Goal: Task Accomplishment & Management: Manage account settings

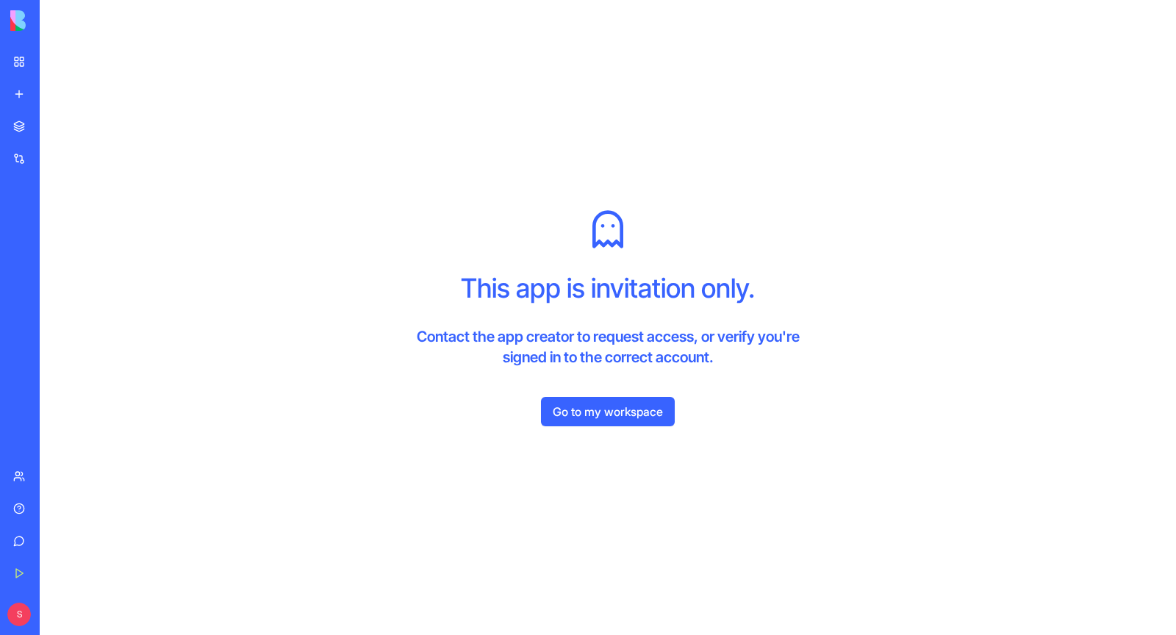
click at [589, 420] on link "Go to my workspace" at bounding box center [608, 411] width 134 height 29
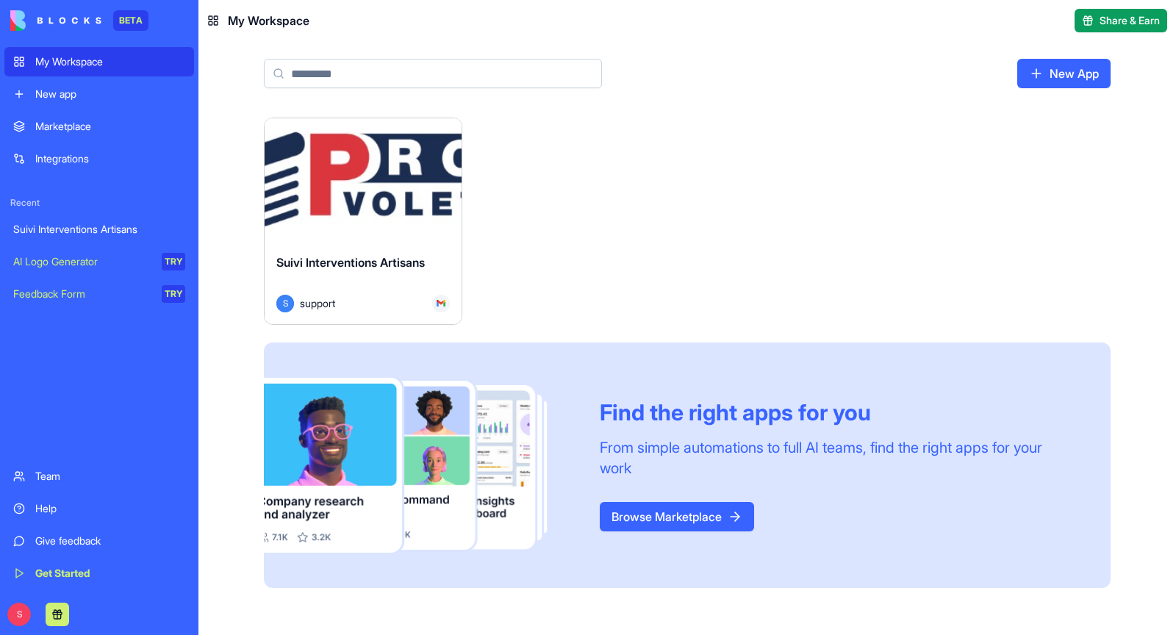
click at [365, 254] on div "Suivi Interventions Artisans" at bounding box center [362, 274] width 173 height 41
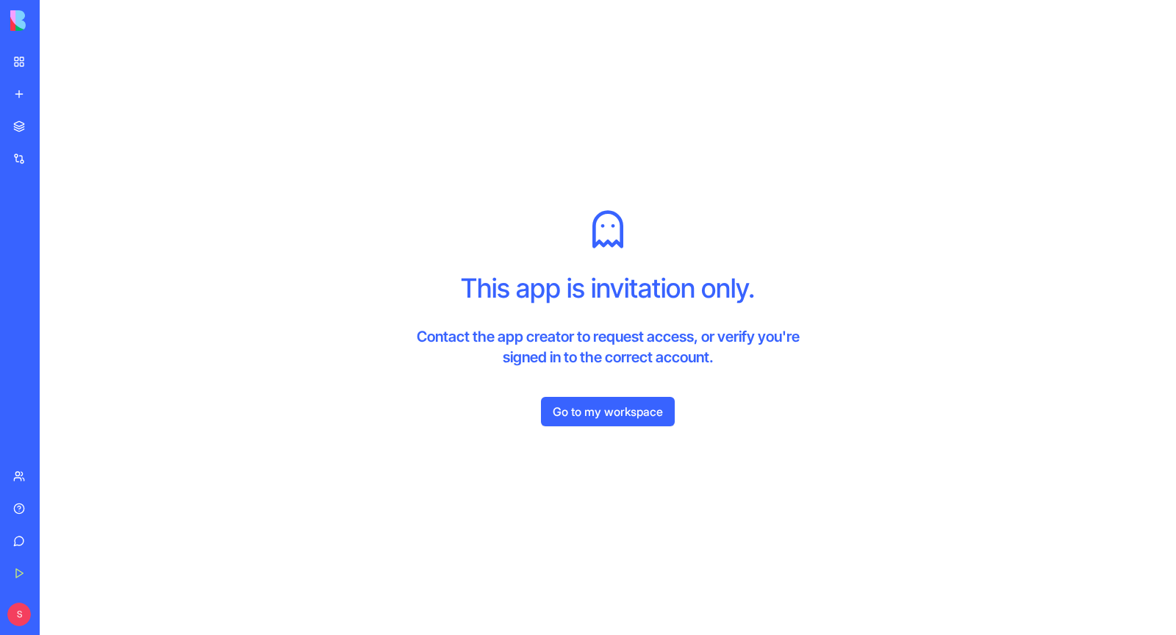
click at [582, 426] on div "This app is invitation only. Contact the app creator to request access, or veri…" at bounding box center [608, 317] width 1136 height 635
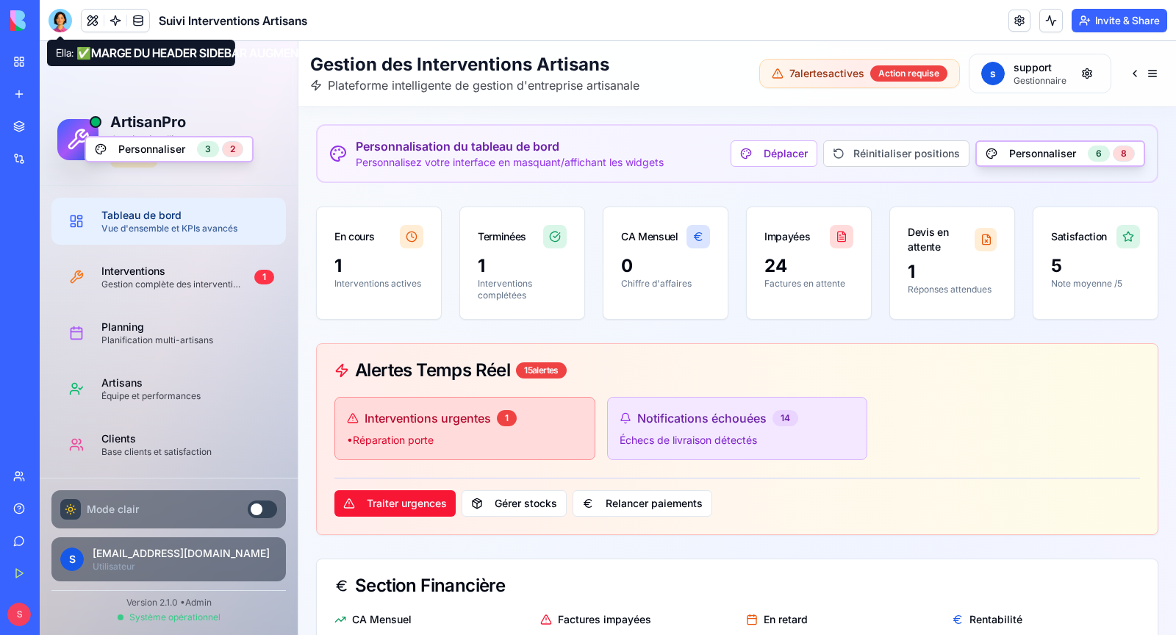
click at [65, 18] on div at bounding box center [61, 21] width 24 height 24
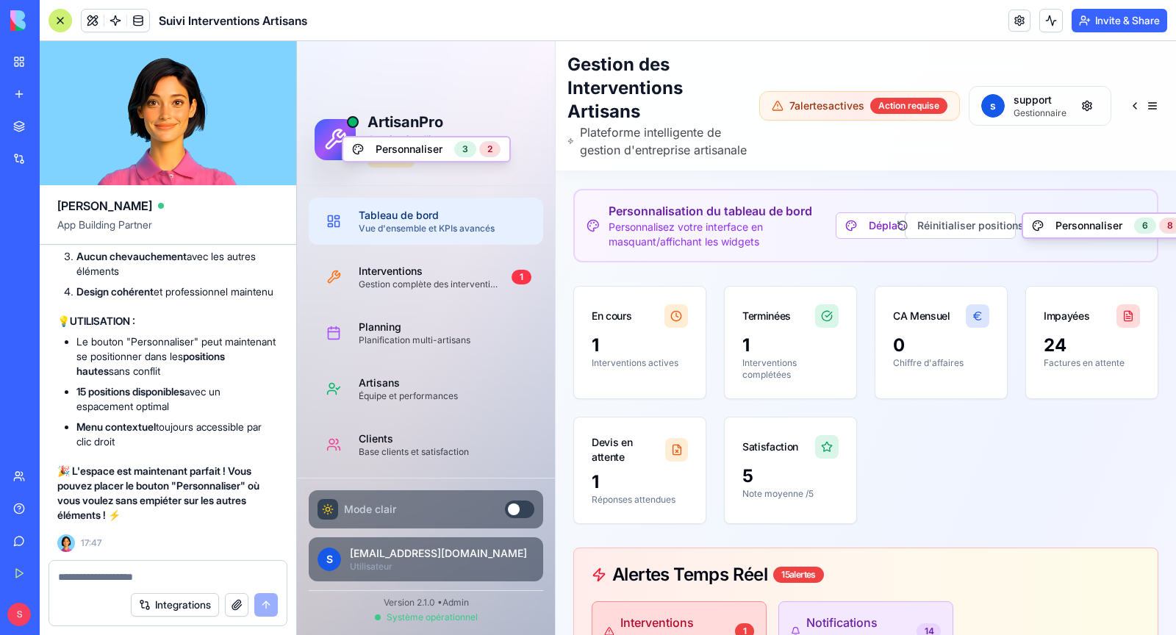
scroll to position [131458, 0]
click at [479, 173] on div "Changer de position" at bounding box center [515, 168] width 157 height 24
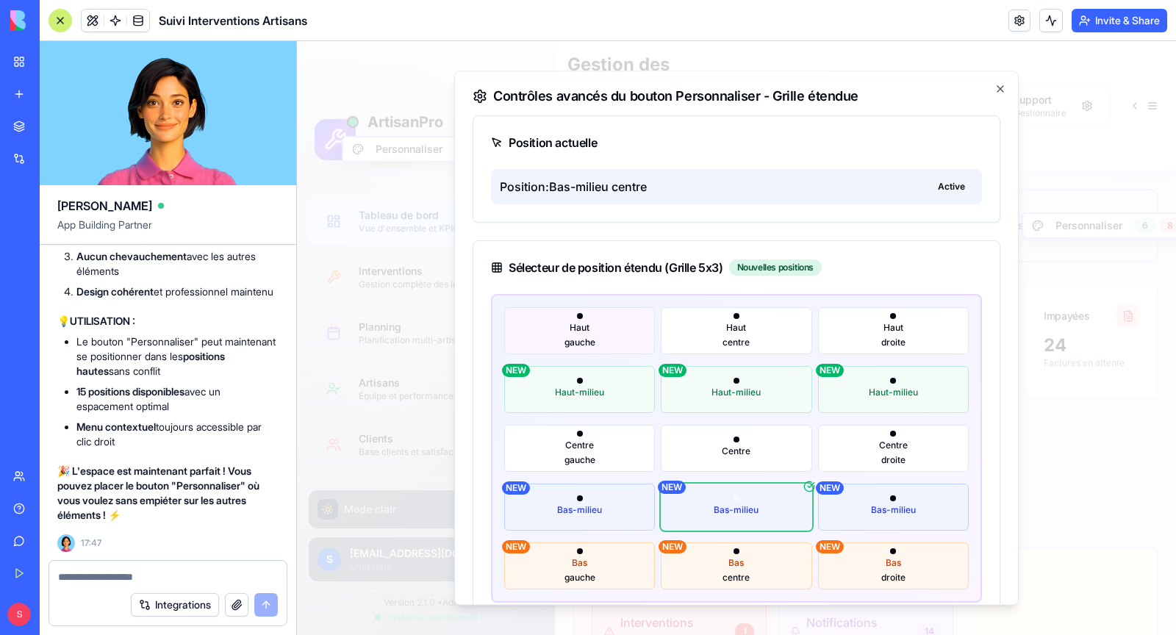
click at [575, 337] on span "gauche" at bounding box center [580, 343] width 31 height 12
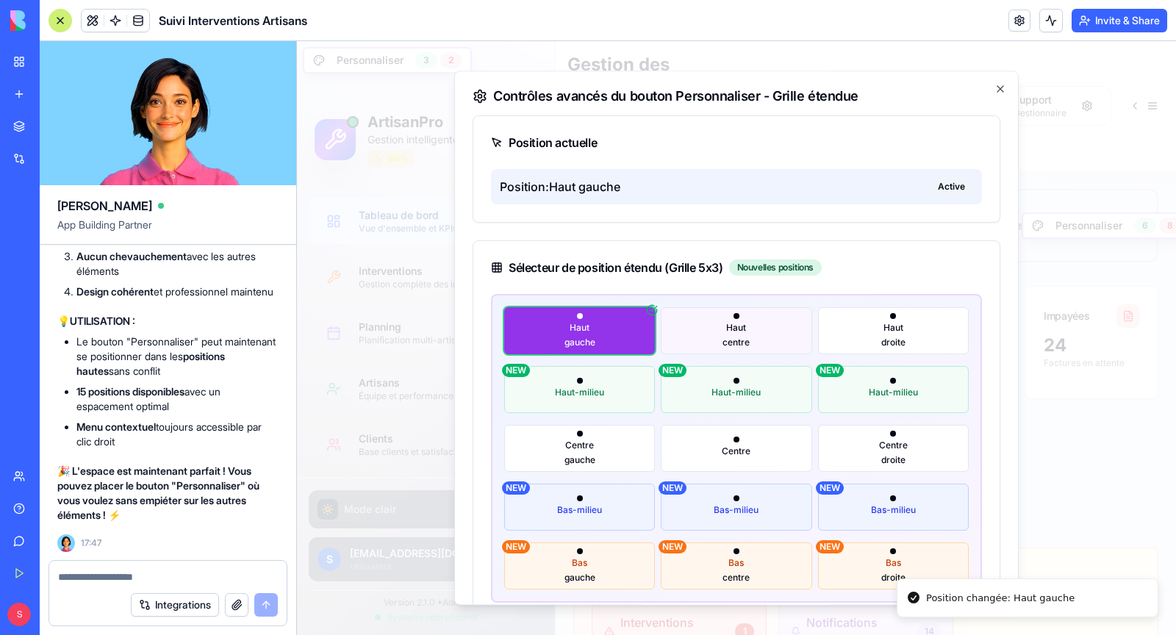
click at [759, 337] on button "Haut centre" at bounding box center [736, 330] width 151 height 47
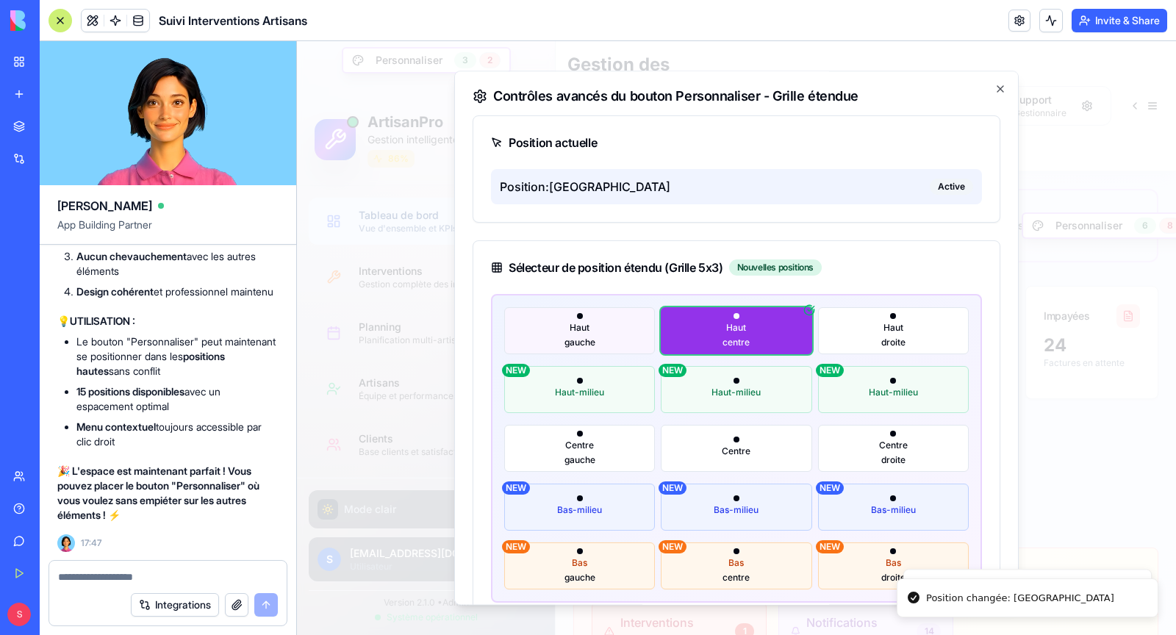
click at [620, 331] on button "Haut gauche" at bounding box center [579, 330] width 151 height 47
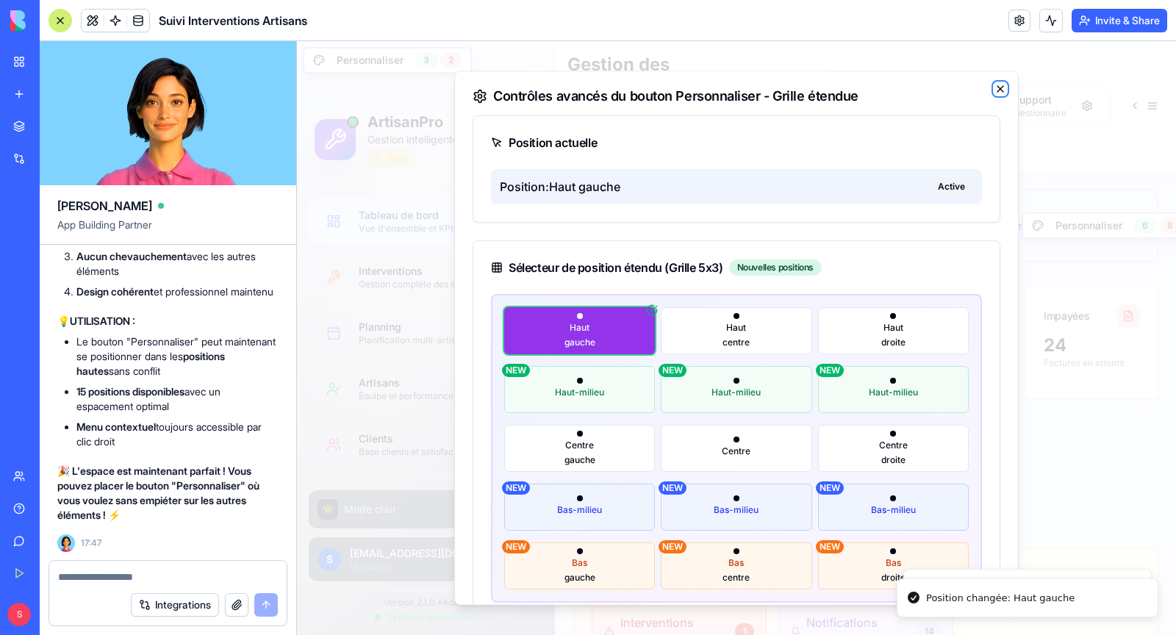
click at [997, 89] on icon "button" at bounding box center [1001, 89] width 12 height 12
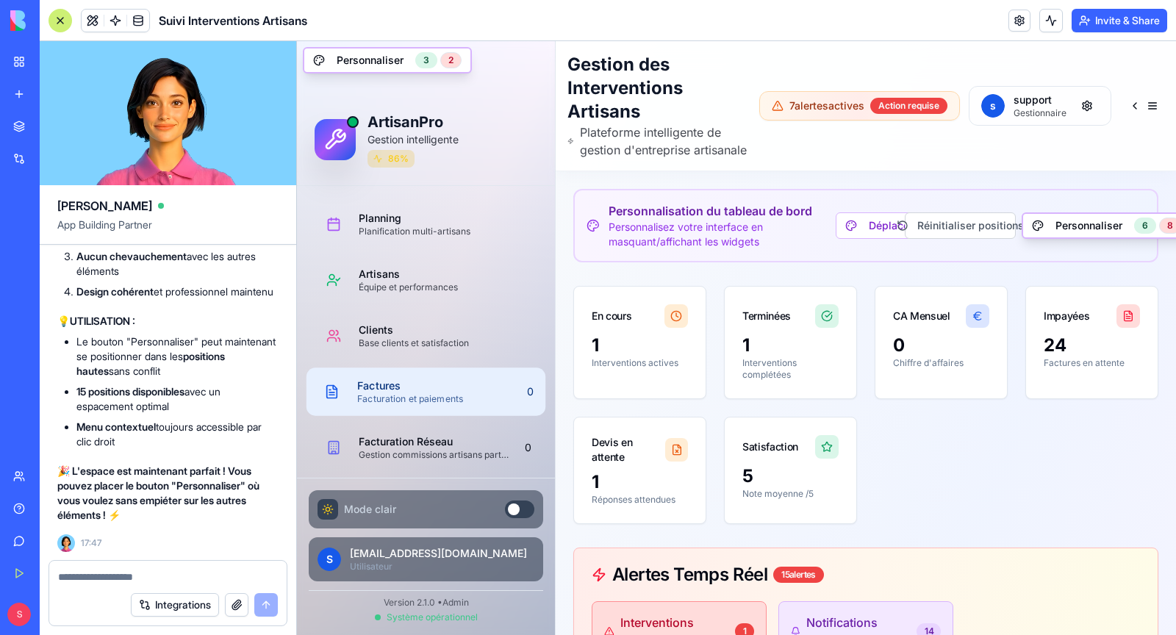
scroll to position [0, 0]
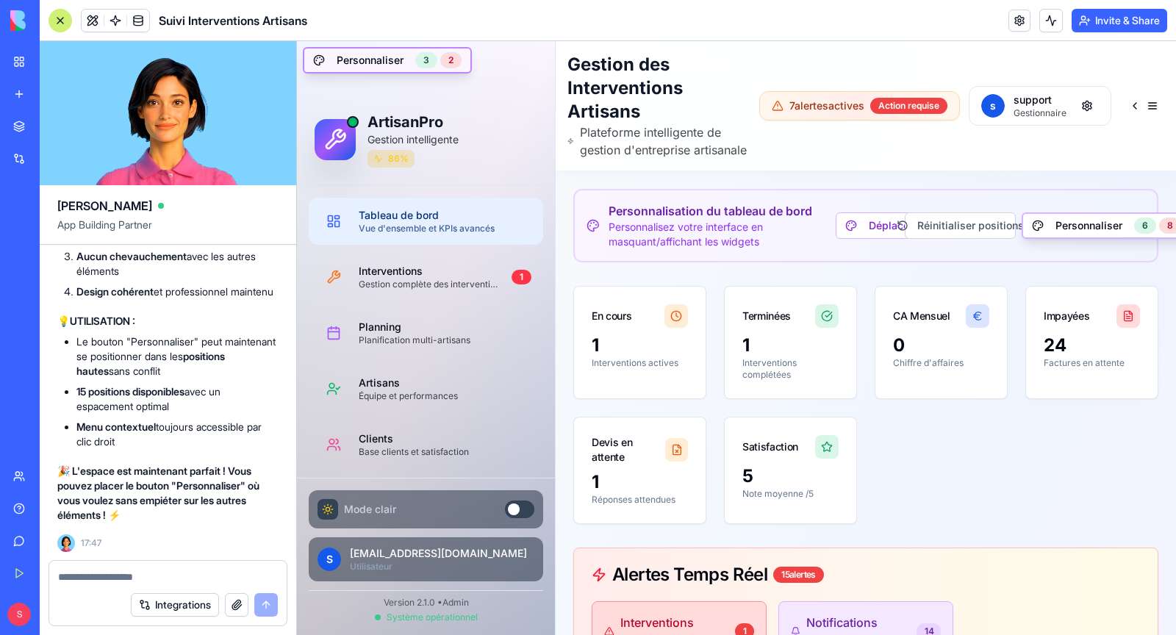
click at [406, 71] on button "Personnaliser 3 2" at bounding box center [387, 60] width 169 height 26
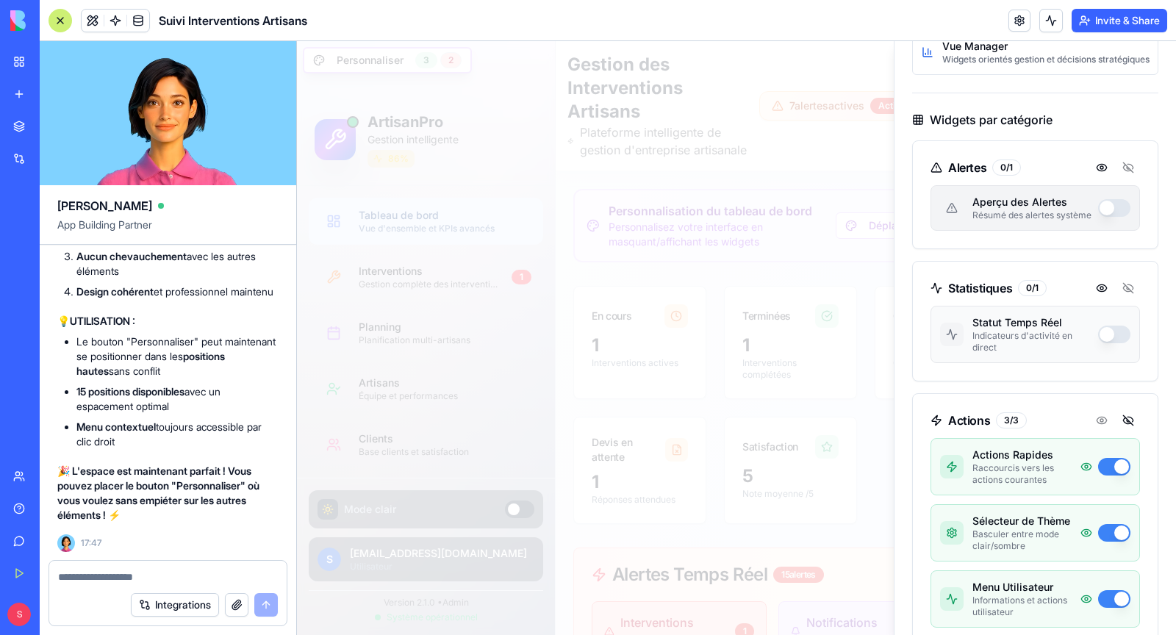
scroll to position [437, 0]
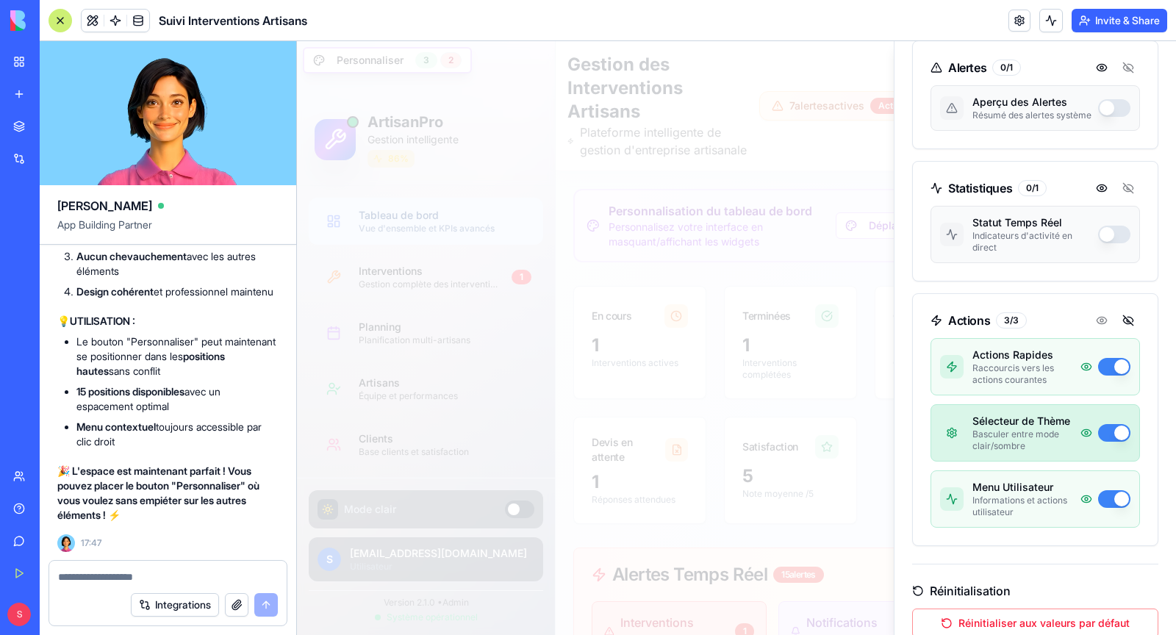
click at [1111, 424] on button "button" at bounding box center [1114, 433] width 32 height 18
click at [1116, 424] on button "button" at bounding box center [1114, 433] width 32 height 18
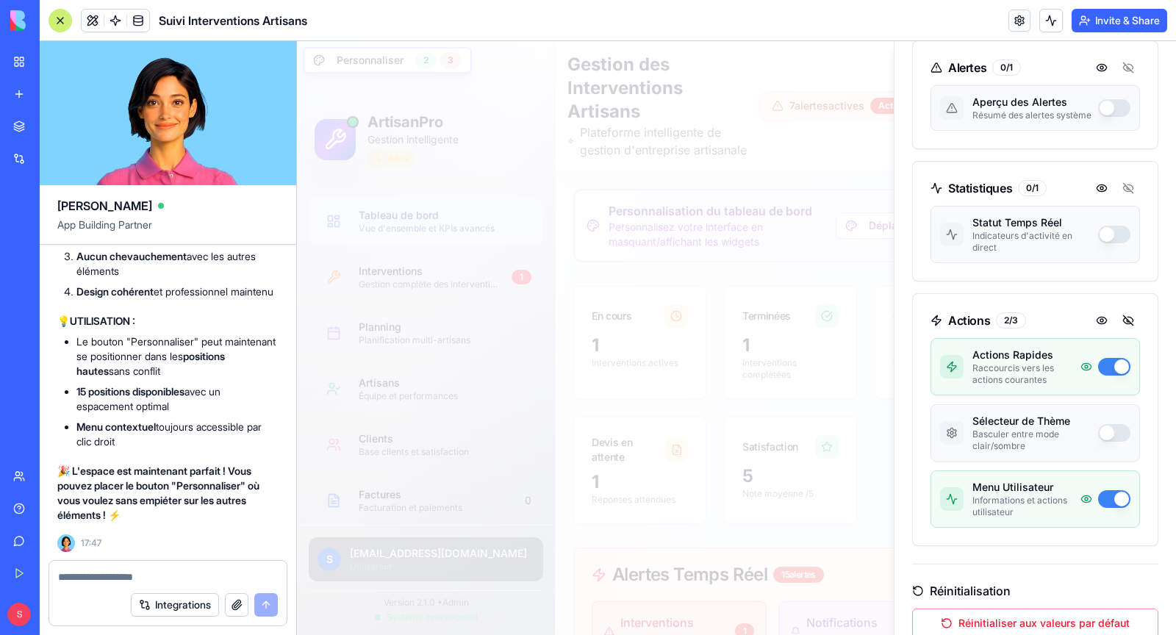
click at [878, 92] on div at bounding box center [736, 338] width 879 height 594
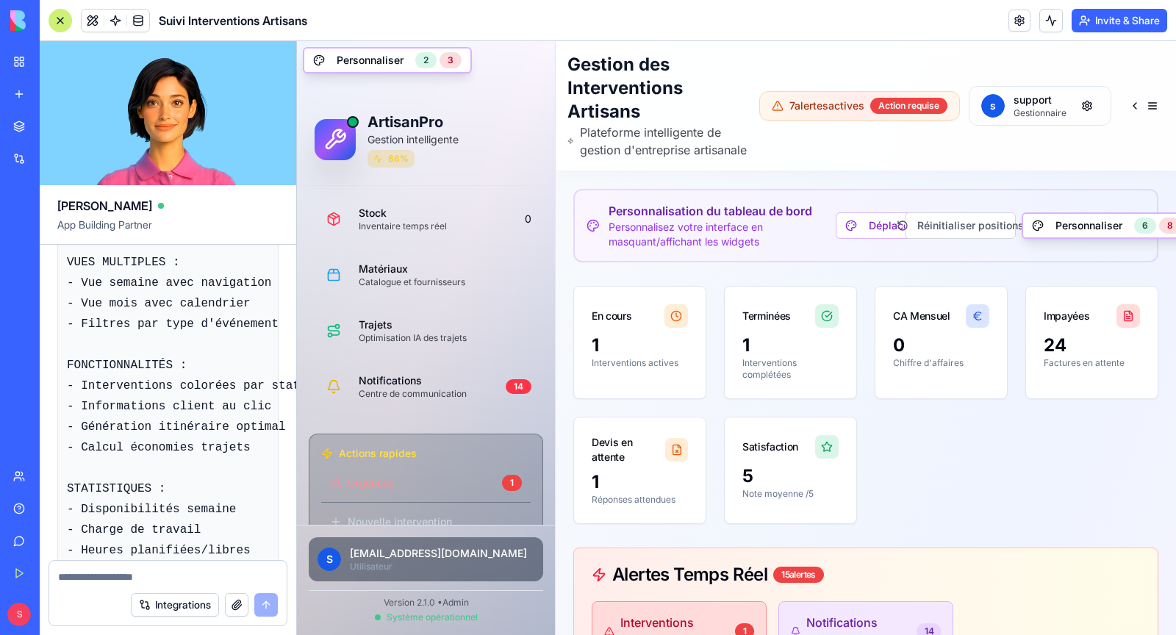
scroll to position [90799, 0]
click at [153, 579] on textarea at bounding box center [168, 577] width 220 height 15
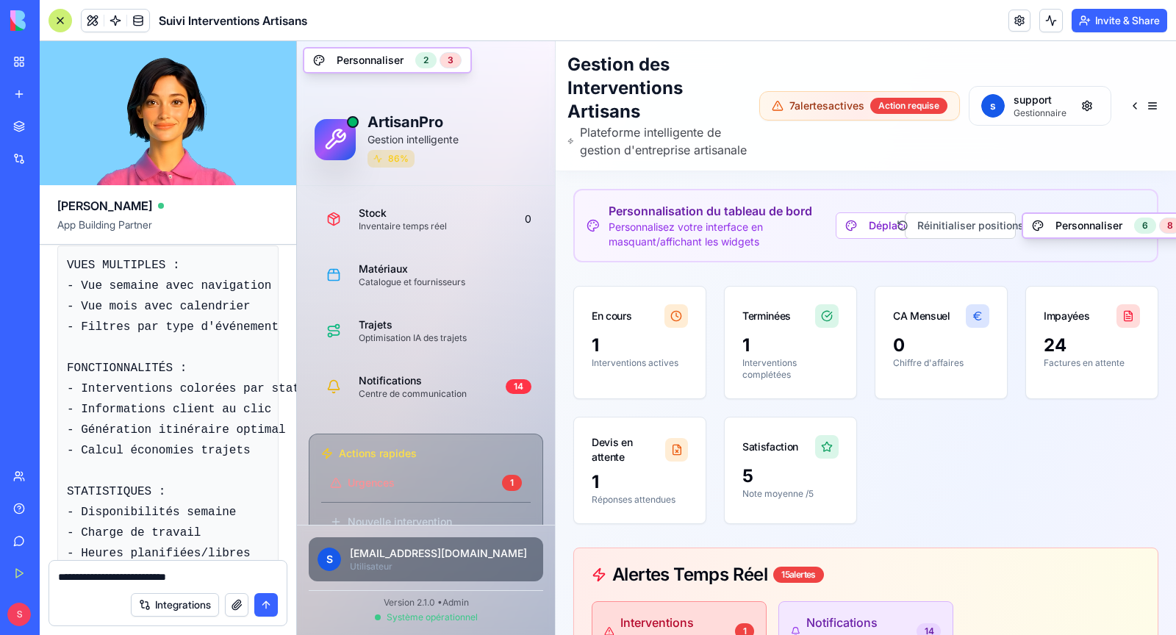
type textarea "**********"
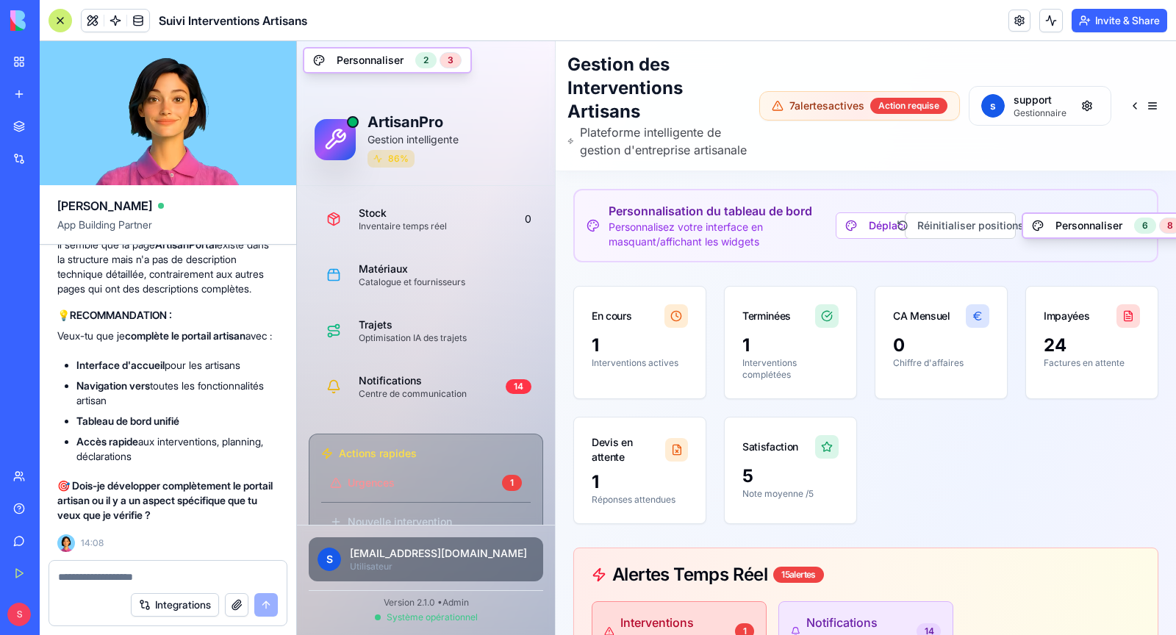
scroll to position [132871, 0]
click at [158, 574] on textarea at bounding box center [168, 577] width 221 height 15
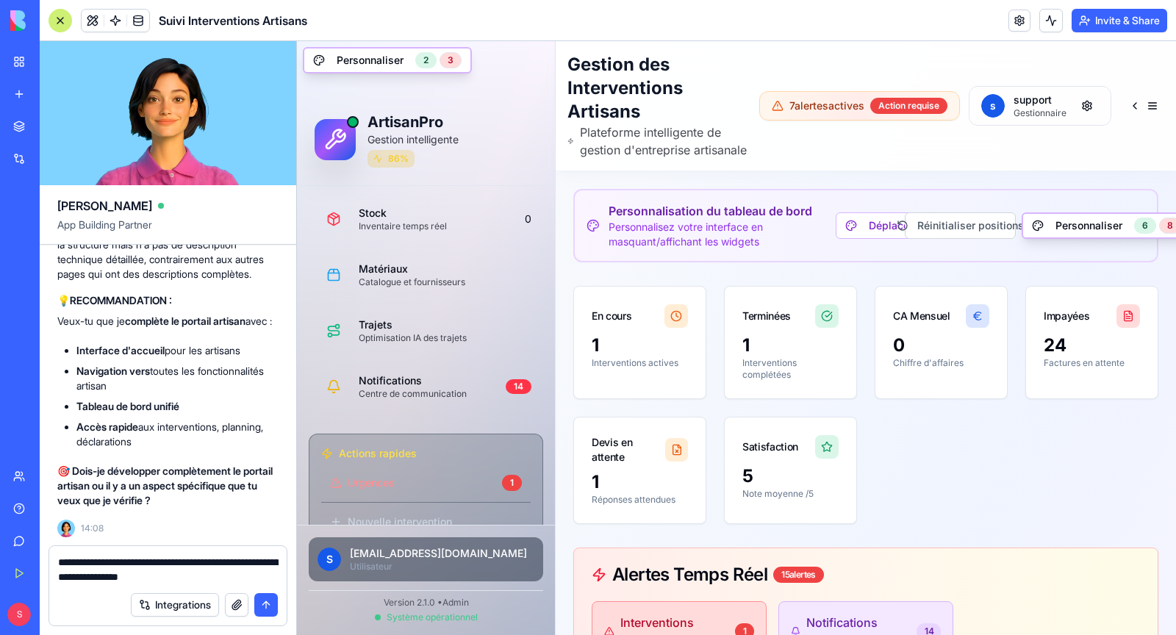
type textarea "**********"
click at [239, 581] on textarea "**********" at bounding box center [168, 569] width 221 height 29
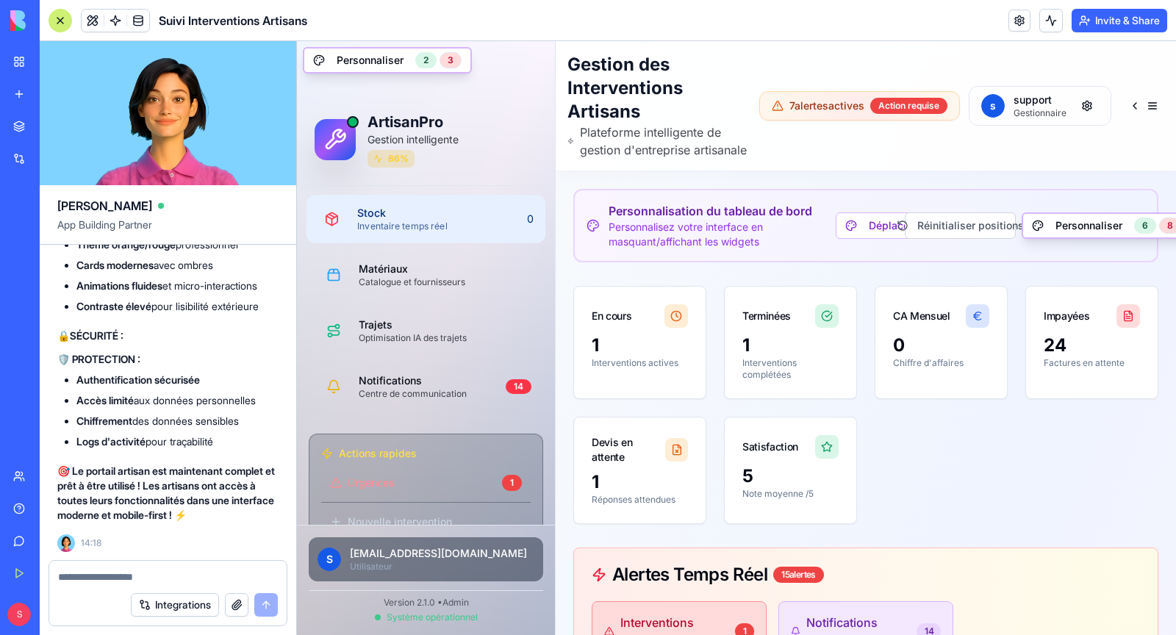
scroll to position [480, 0]
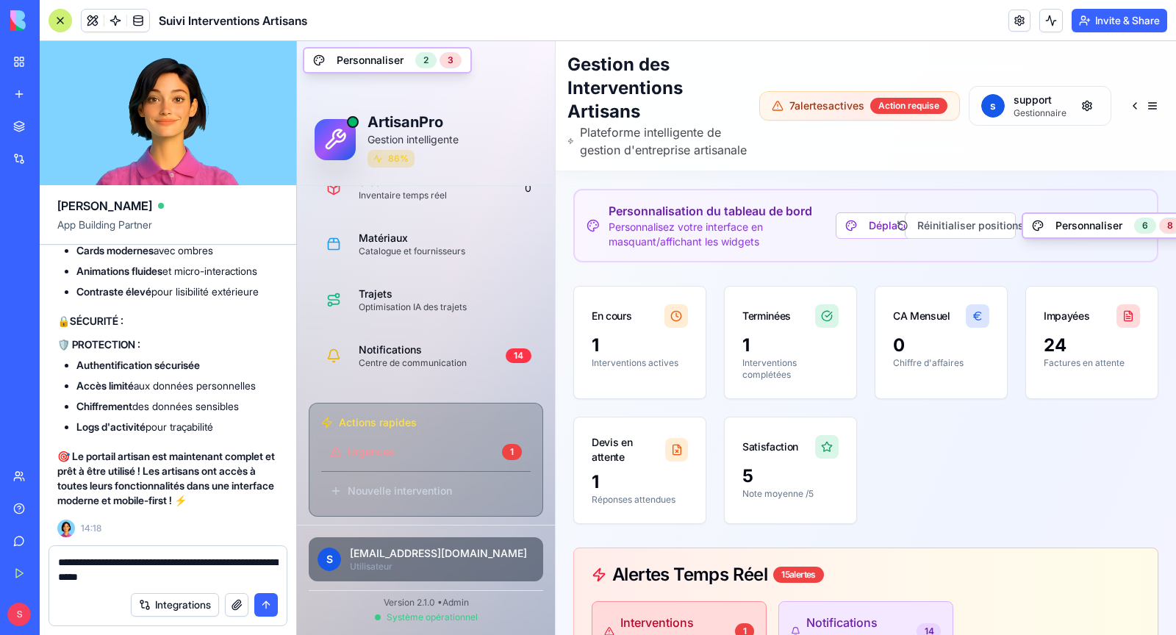
type textarea "**********"
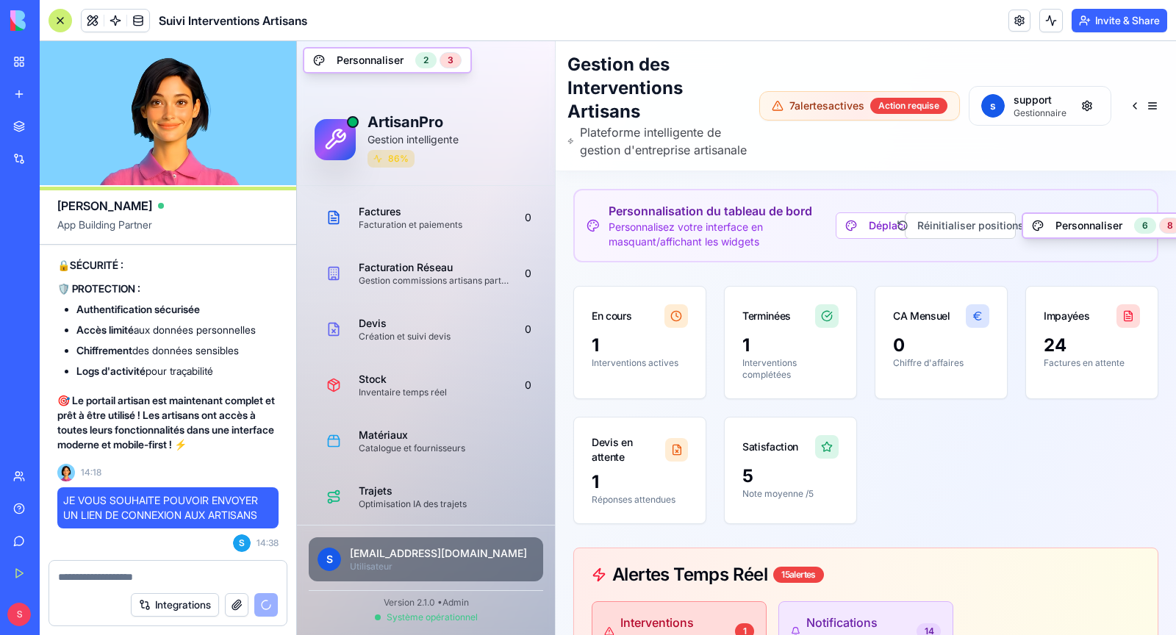
scroll to position [276, 0]
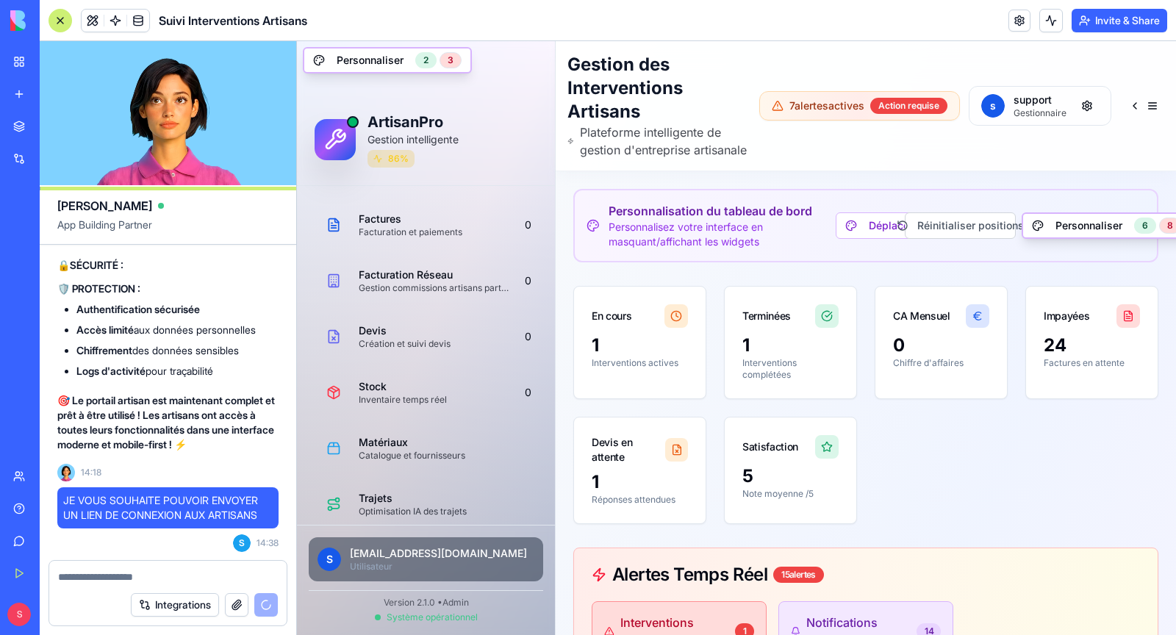
click at [1096, 24] on button "Invite & Share" at bounding box center [1120, 21] width 96 height 24
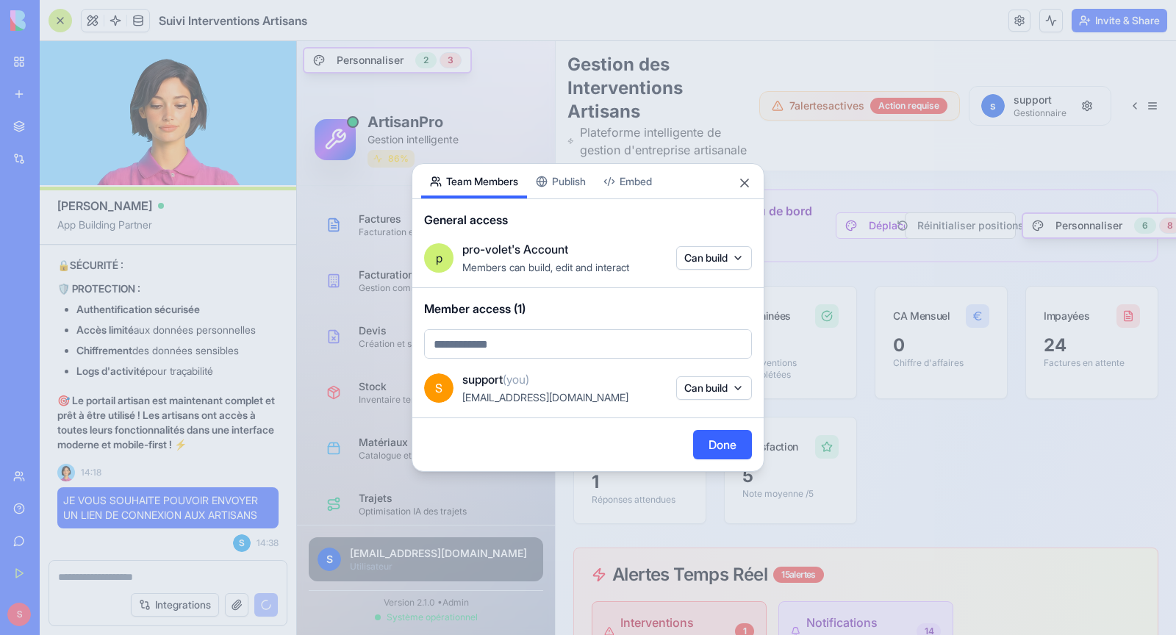
click at [710, 389] on button "Can build" at bounding box center [714, 388] width 76 height 24
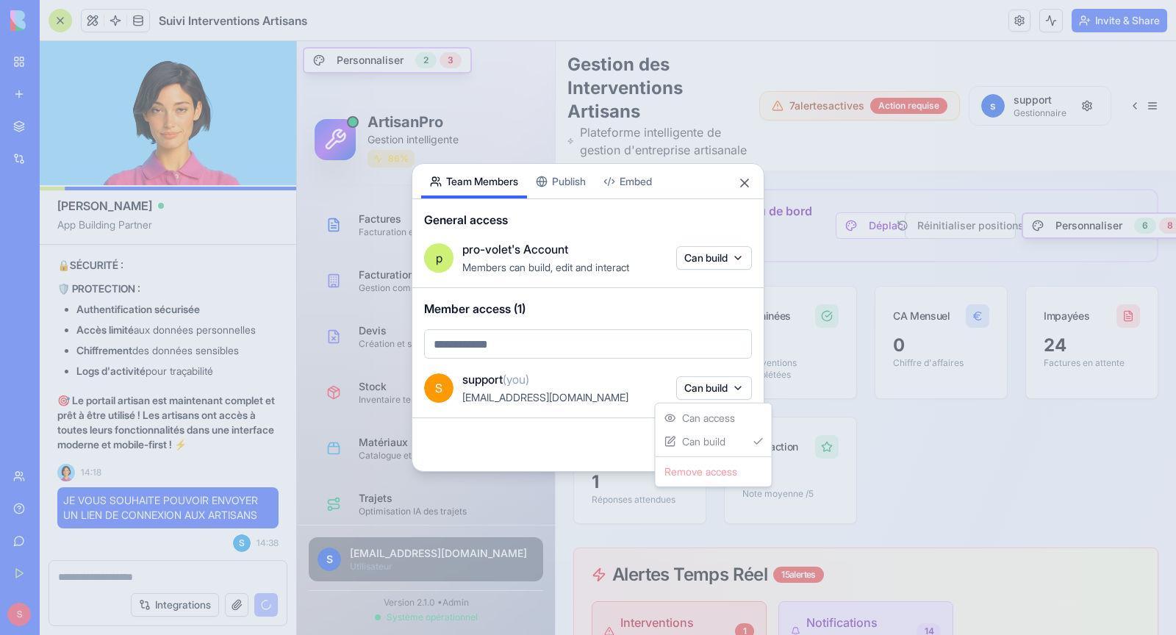
click at [710, 389] on div at bounding box center [588, 317] width 1176 height 635
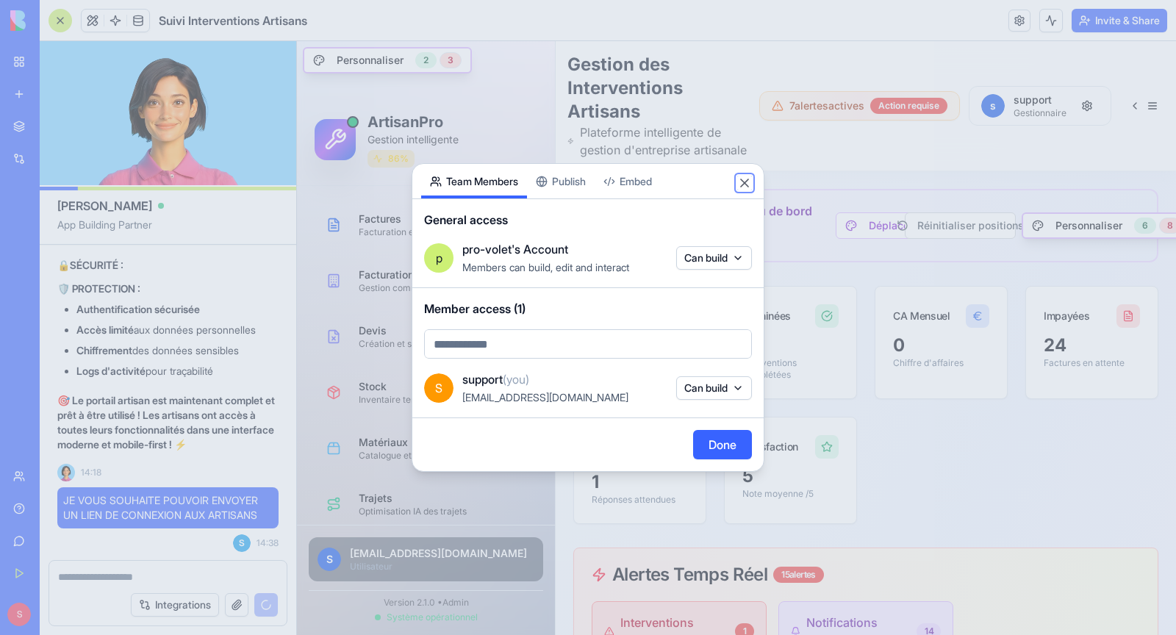
click at [745, 185] on button "Close" at bounding box center [744, 183] width 15 height 15
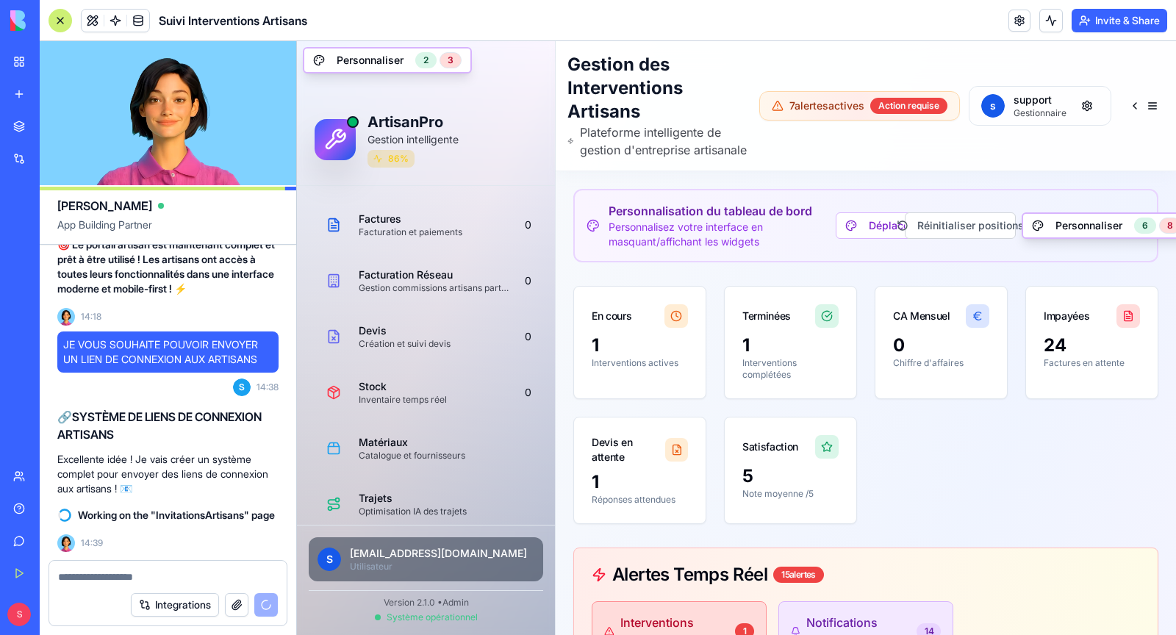
scroll to position [134870, 0]
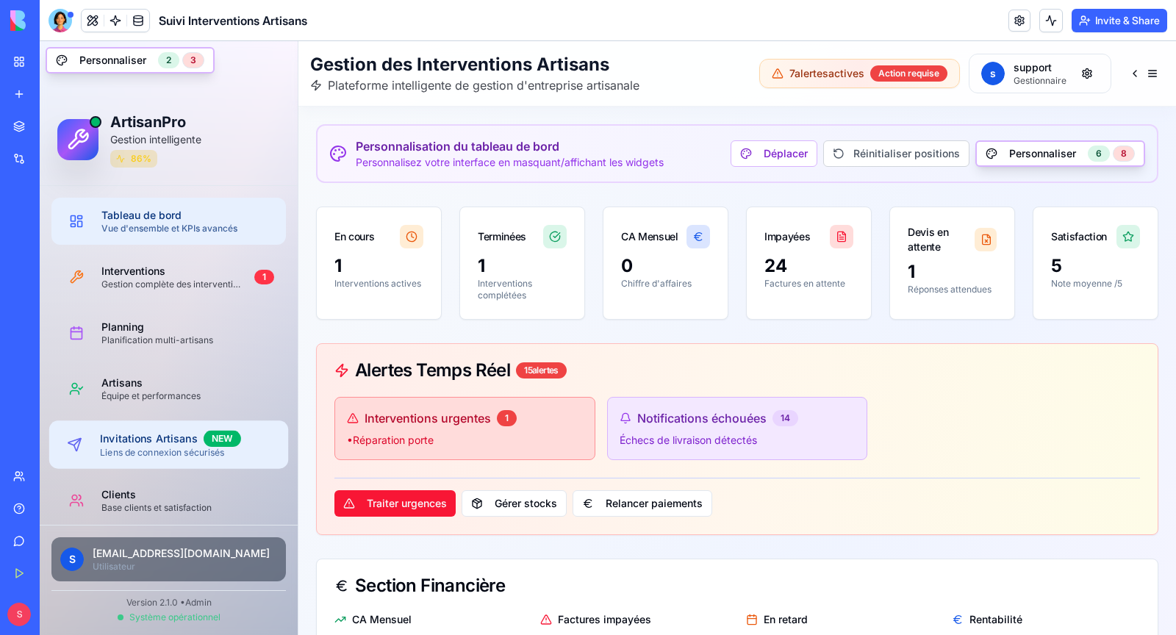
click at [211, 455] on div "Liens de connexion sécurisés" at bounding box center [188, 453] width 176 height 12
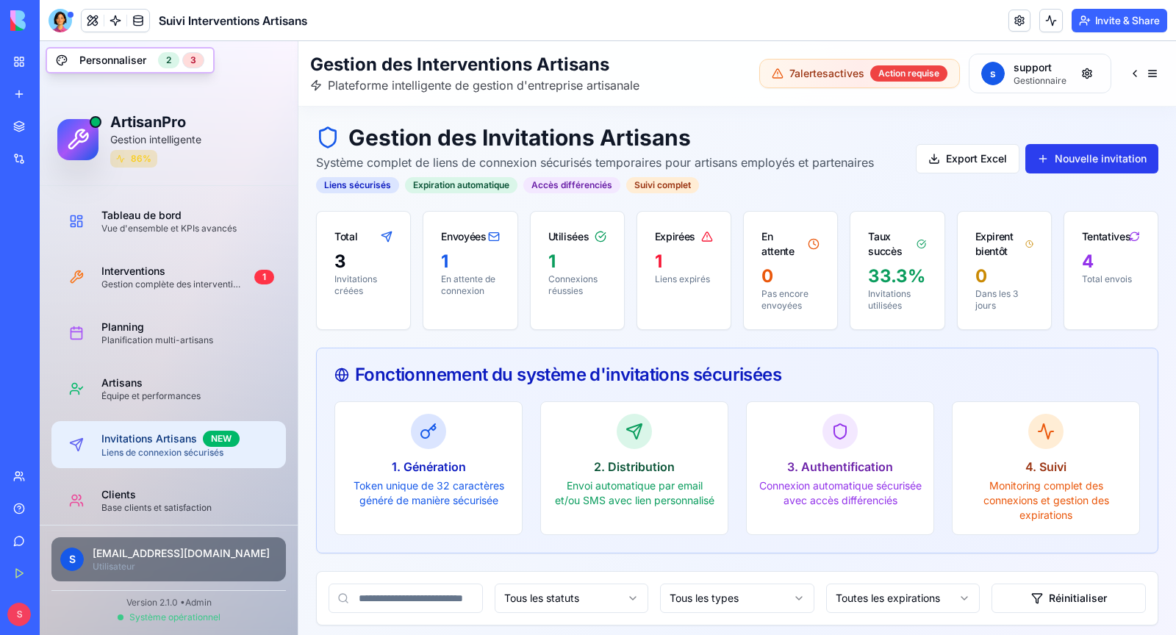
click at [1089, 157] on button "Nouvelle invitation" at bounding box center [1091, 158] width 133 height 29
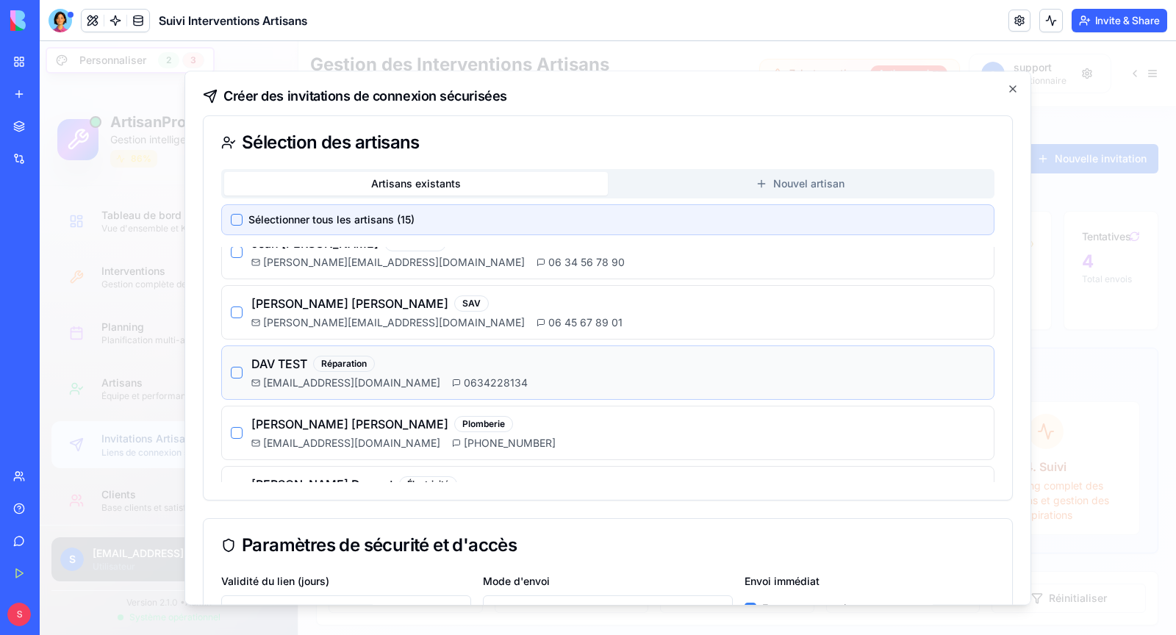
scroll to position [144, 0]
click at [237, 365] on button "button" at bounding box center [237, 371] width 12 height 12
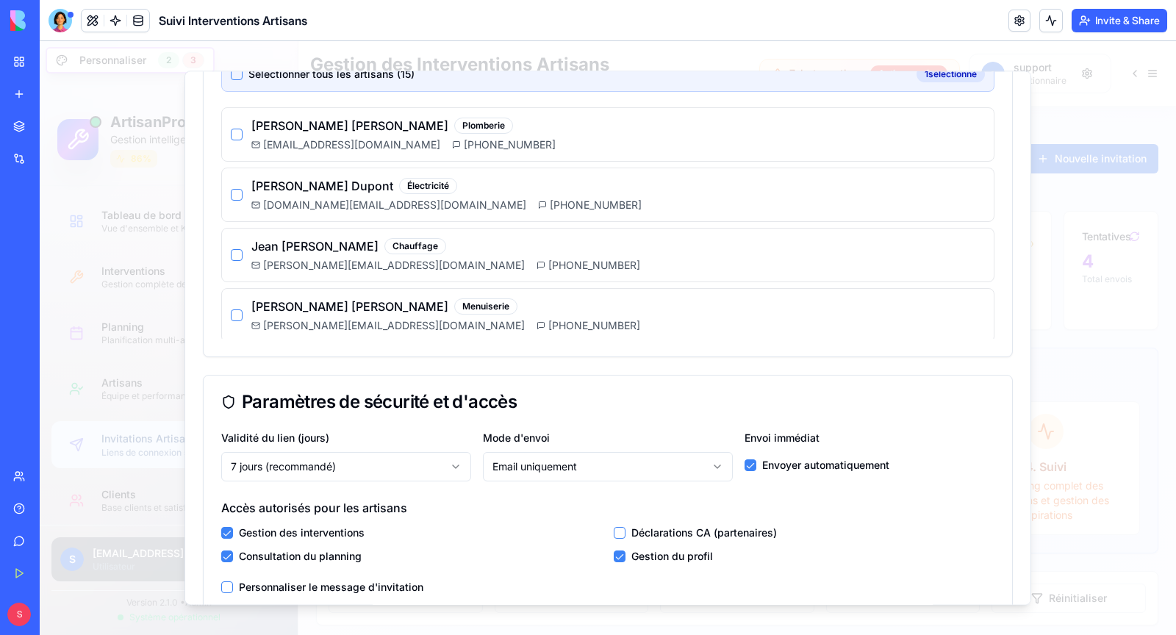
scroll to position [148, 0]
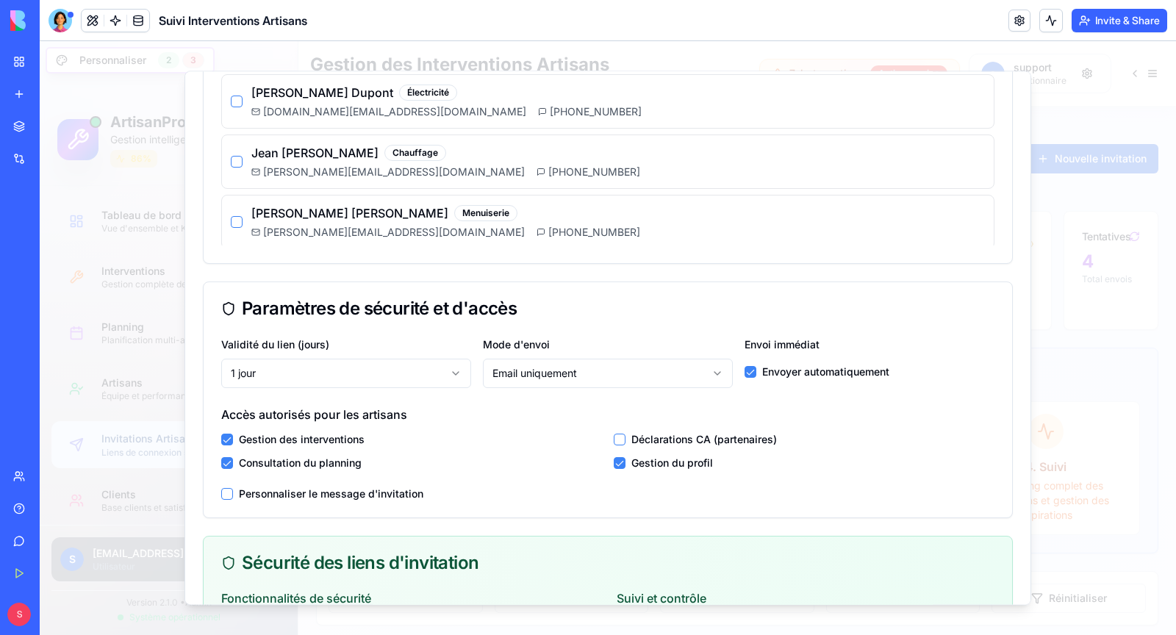
scroll to position [258, 0]
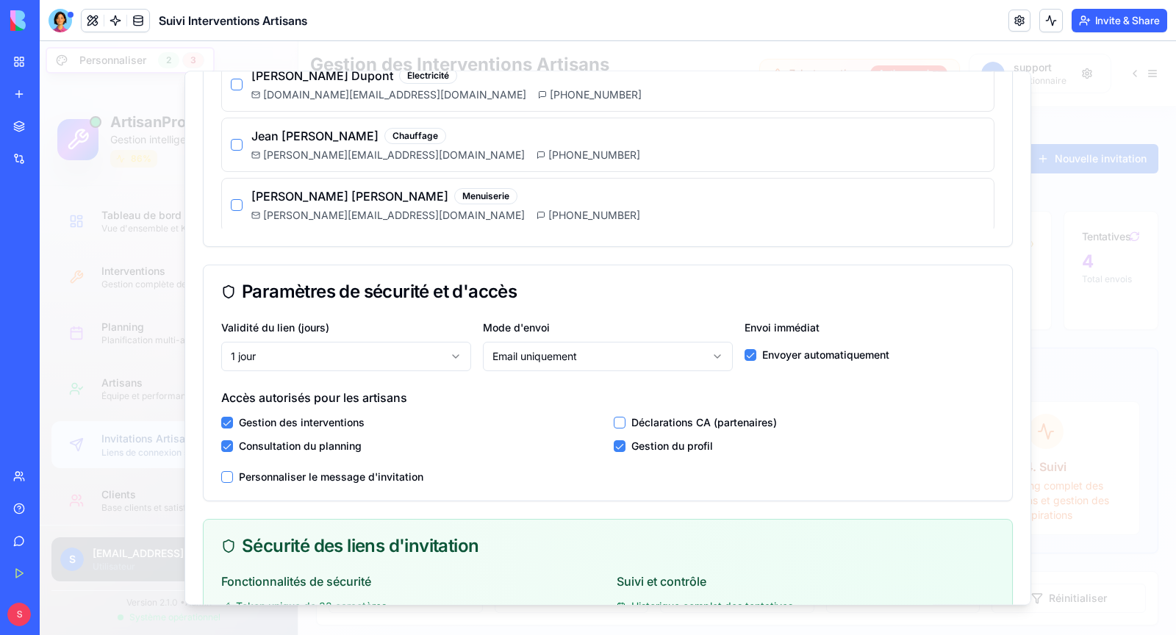
click at [665, 425] on label "Déclarations CA (partenaires)" at bounding box center [704, 422] width 146 height 15
click at [617, 421] on button "button" at bounding box center [620, 423] width 12 height 12
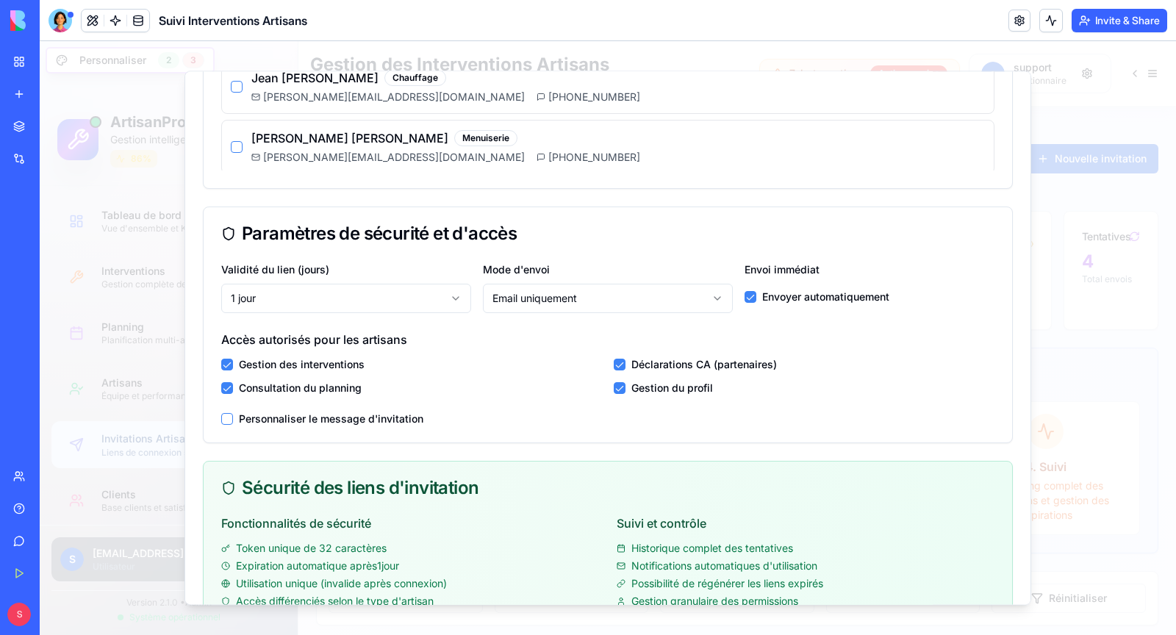
scroll to position [319, 0]
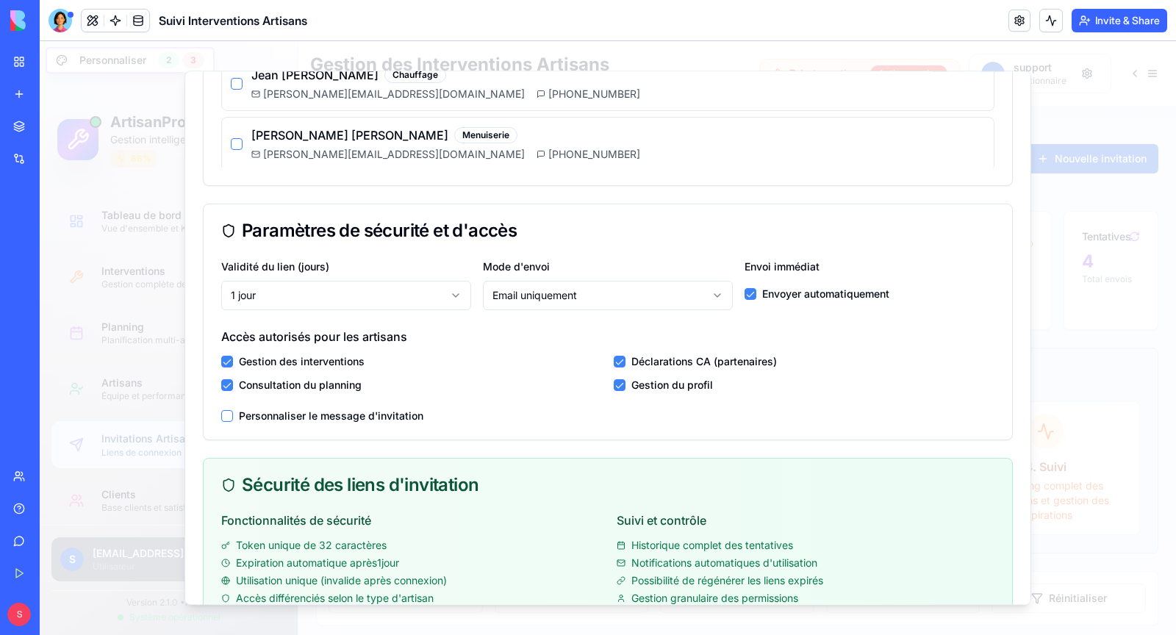
click at [352, 412] on label "Personnaliser le message d'invitation" at bounding box center [331, 416] width 185 height 10
click at [223, 414] on button "button" at bounding box center [227, 416] width 12 height 12
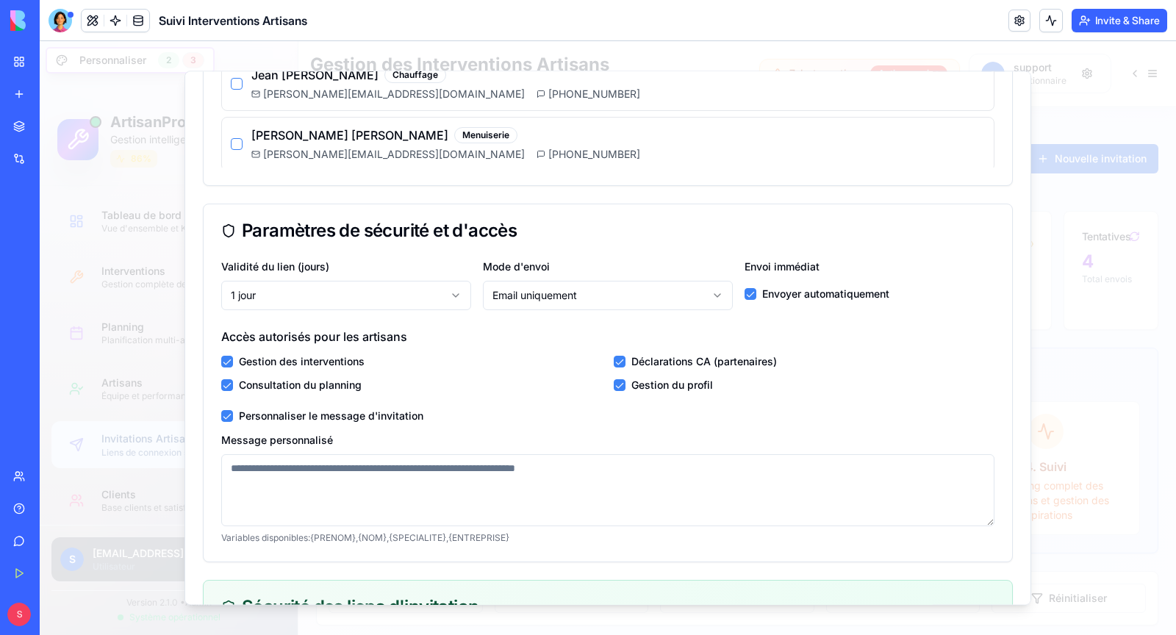
click at [311, 480] on textarea "Message personnalisé" at bounding box center [607, 490] width 773 height 72
click at [273, 414] on label "Personnaliser le message d'invitation" at bounding box center [331, 416] width 185 height 10
click at [226, 412] on button "button" at bounding box center [227, 416] width 12 height 12
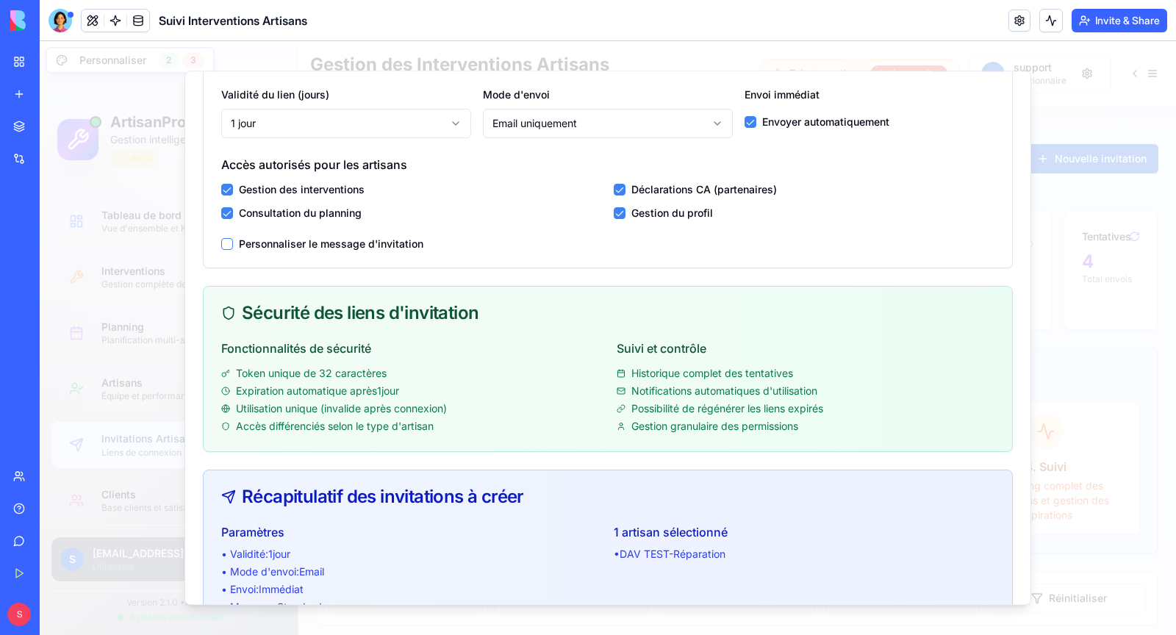
scroll to position [591, 0]
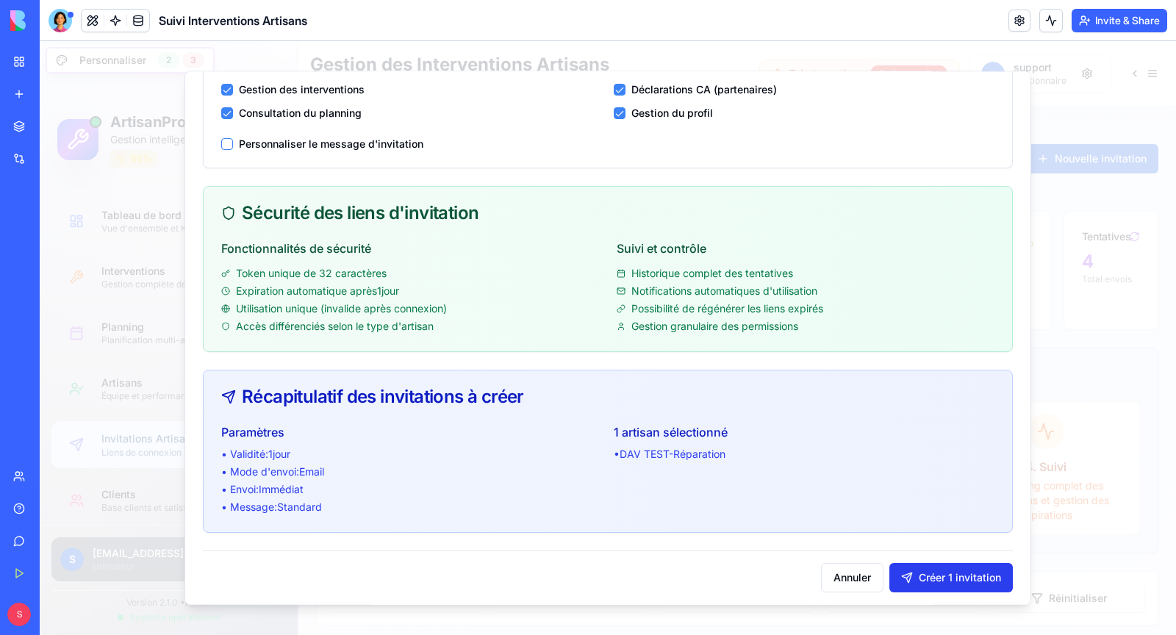
click at [950, 579] on button "Créer 1 invitation" at bounding box center [950, 577] width 123 height 29
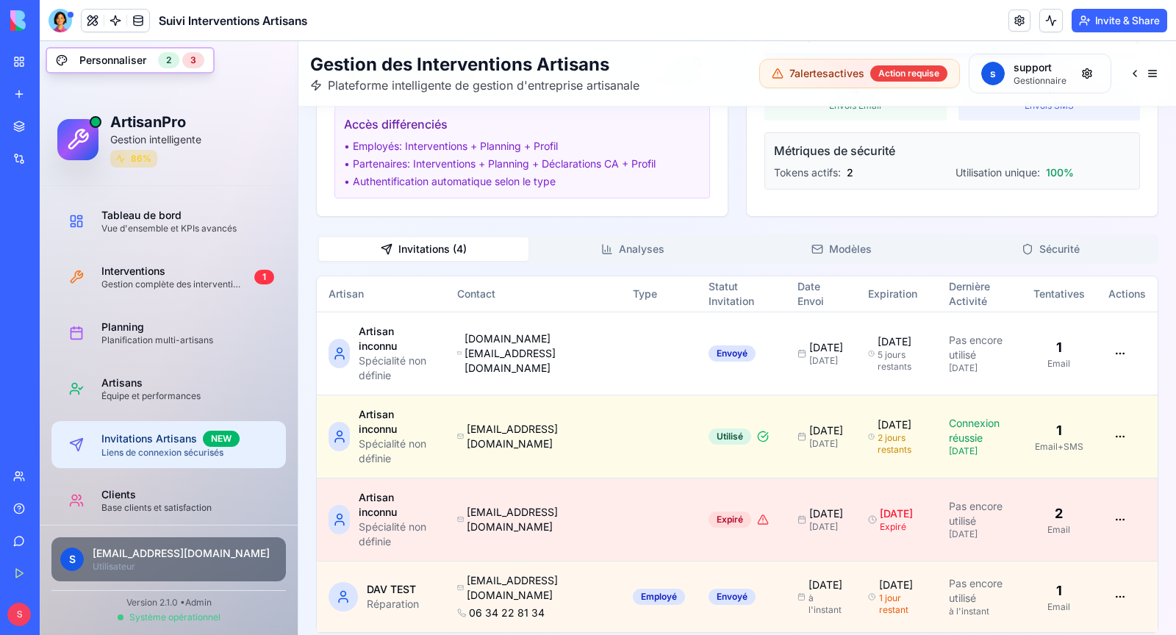
scroll to position [897, 0]
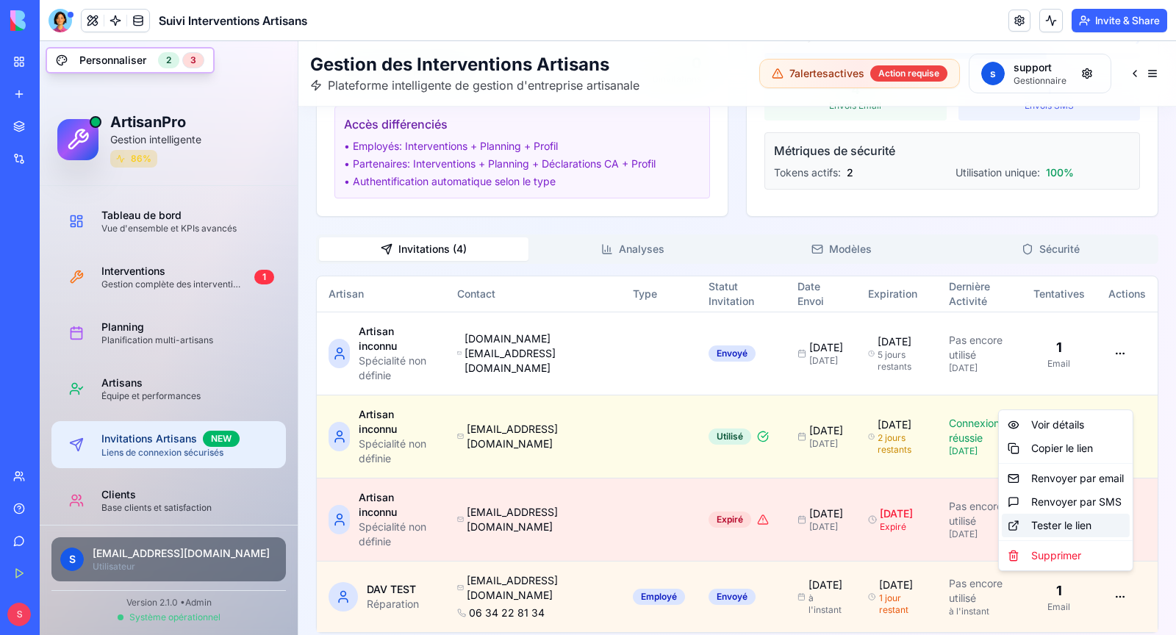
click at [1073, 529] on div "Tester le lien" at bounding box center [1066, 526] width 128 height 24
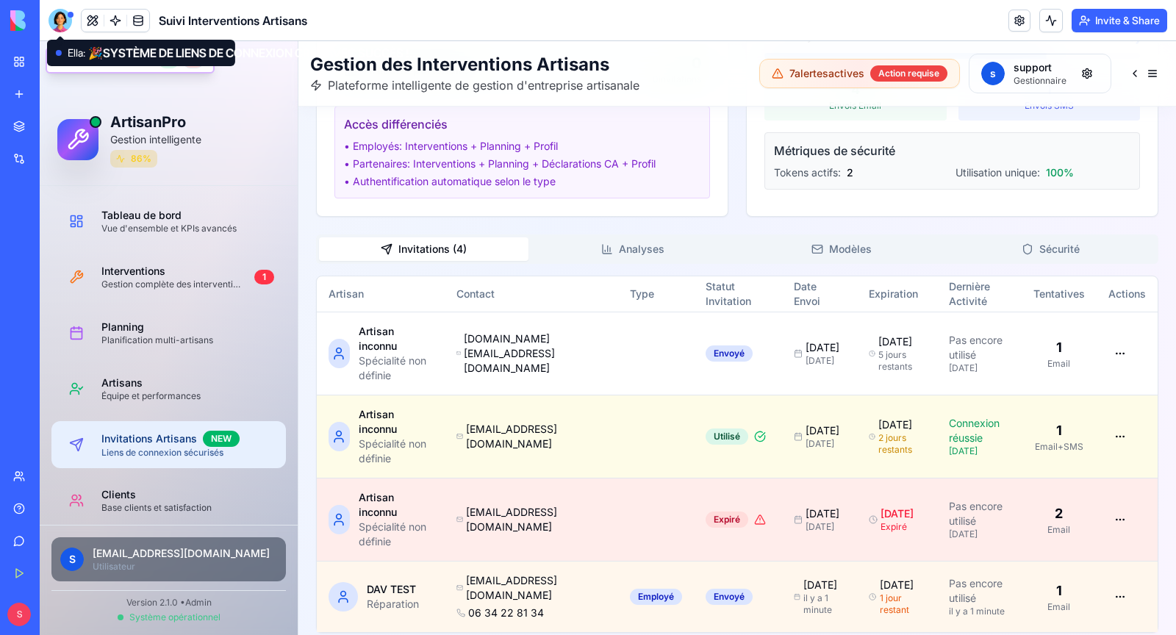
click at [64, 21] on div at bounding box center [61, 21] width 24 height 24
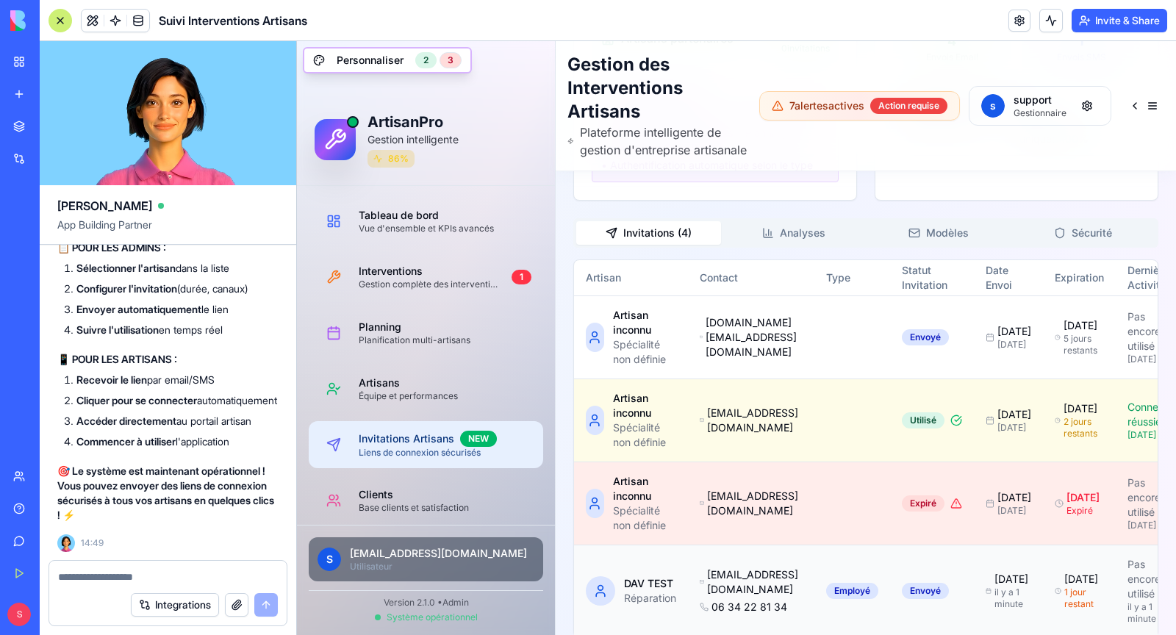
scroll to position [1180, 0]
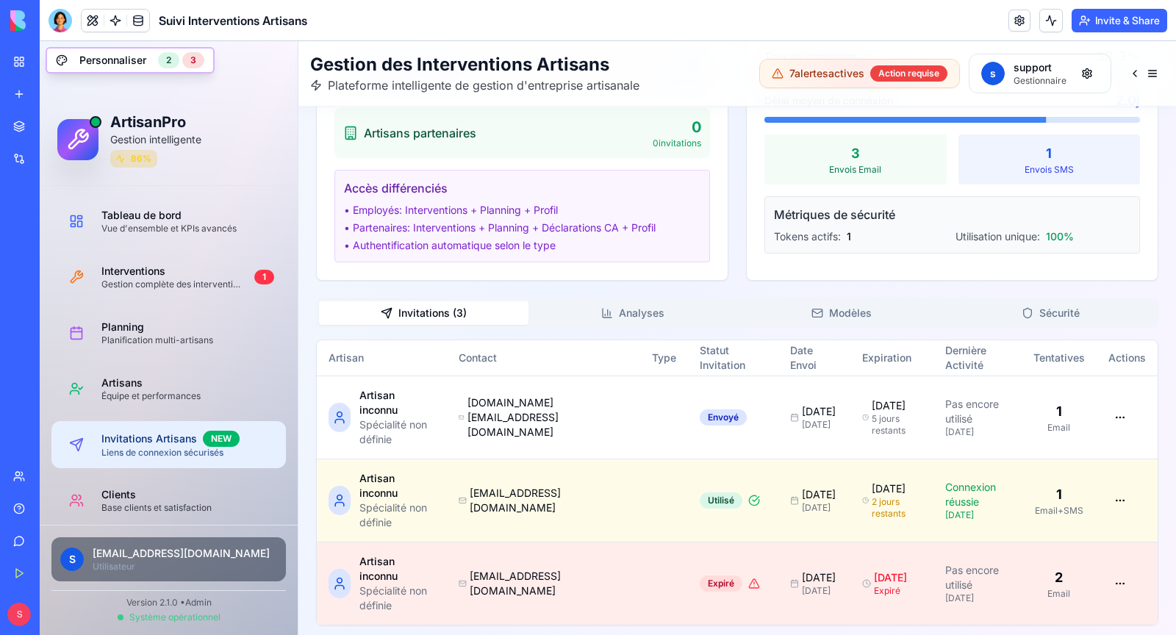
scroll to position [594, 0]
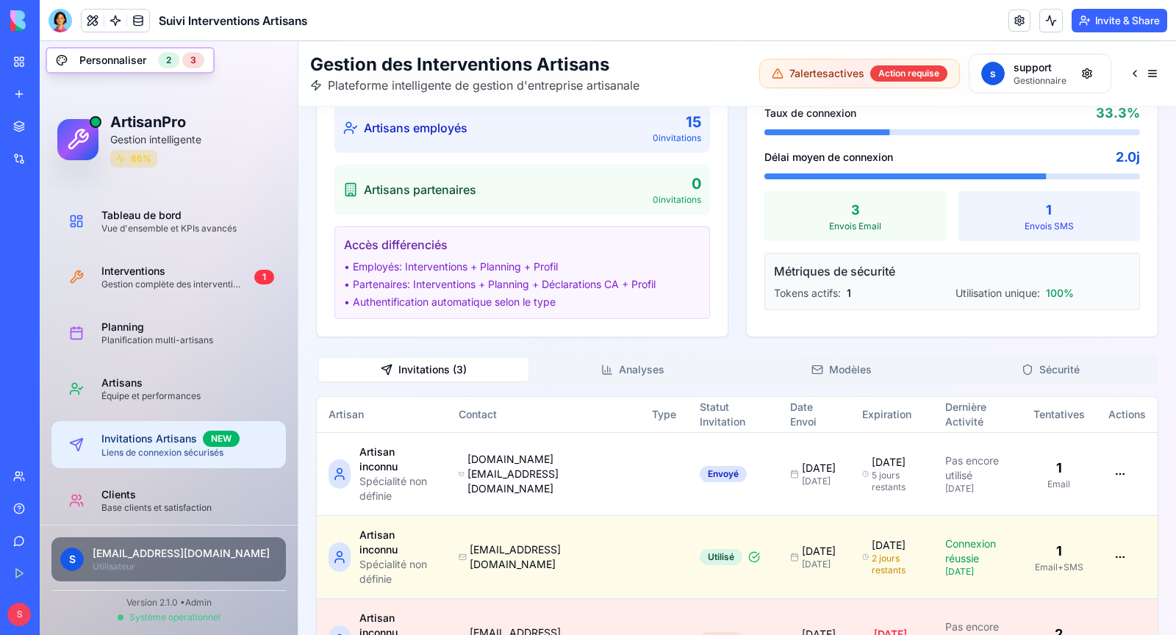
click at [654, 305] on div "Gestion des Invitations Artisans Système complet de liens de connexion sécurisé…" at bounding box center [737, 106] width 842 height 1152
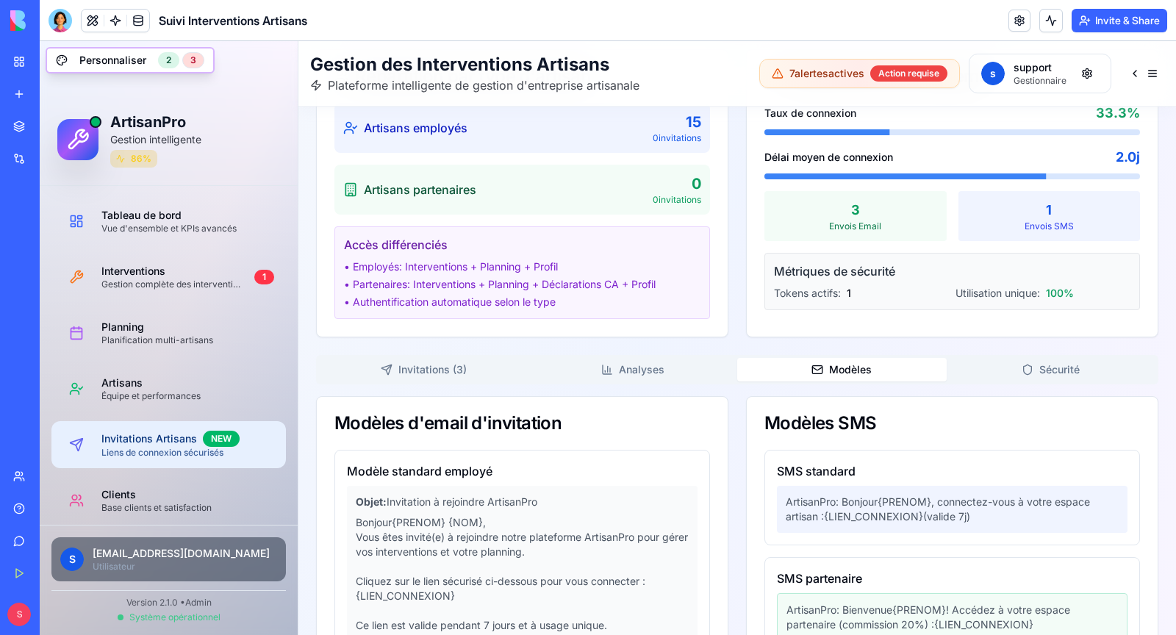
click at [836, 370] on button "Modèles" at bounding box center [842, 370] width 210 height 24
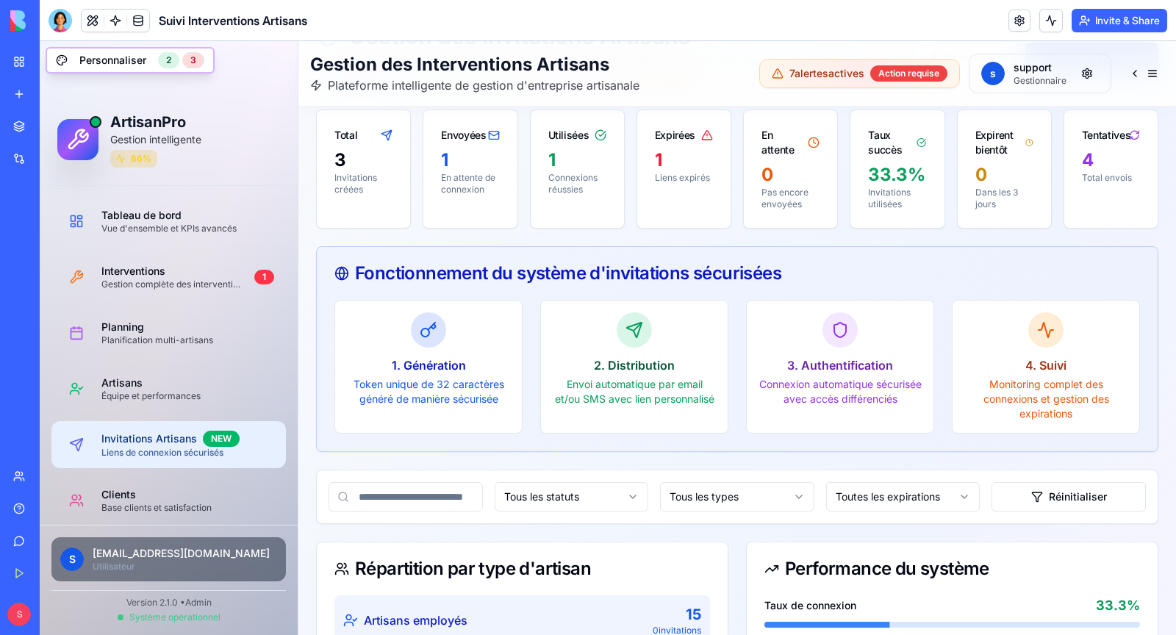
scroll to position [0, 0]
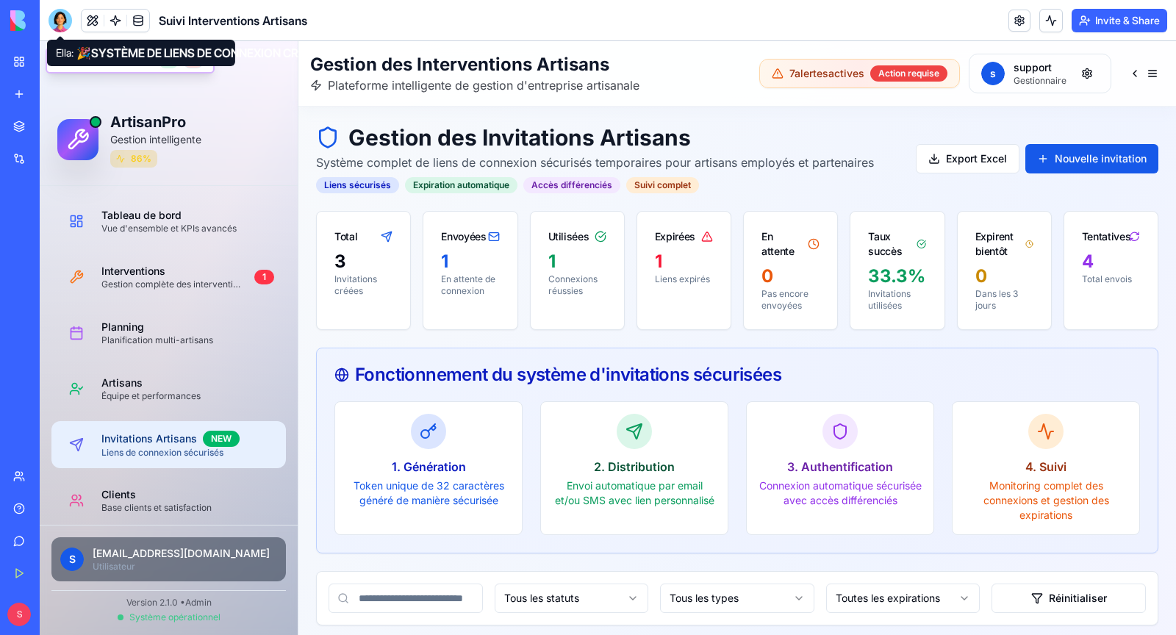
click at [53, 17] on div at bounding box center [61, 21] width 24 height 24
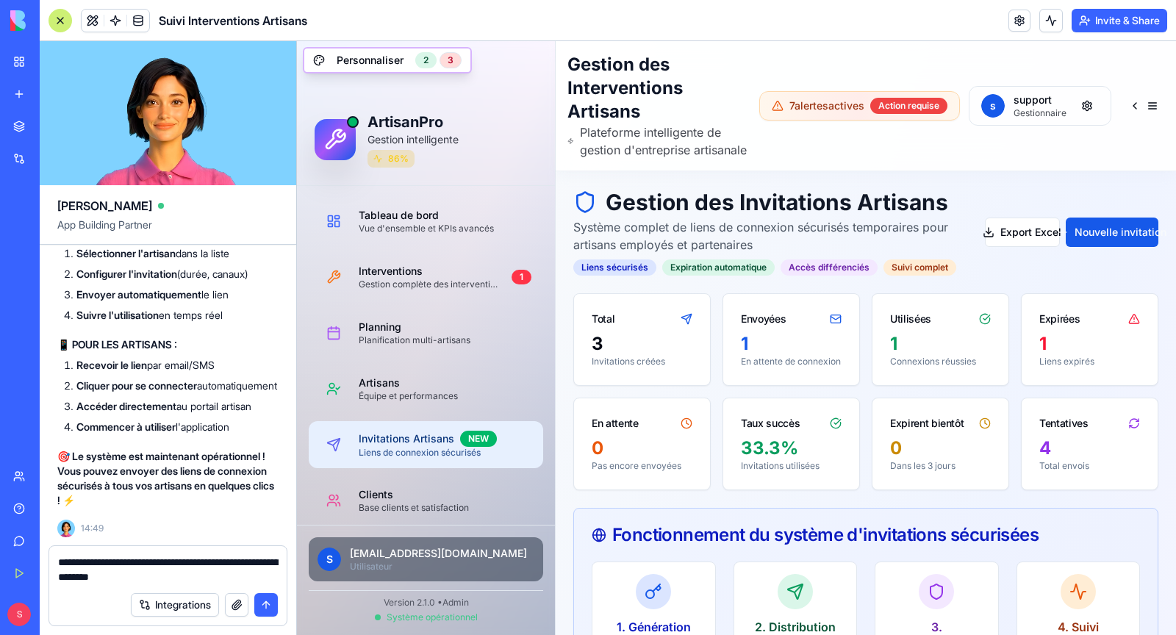
type textarea "**********"
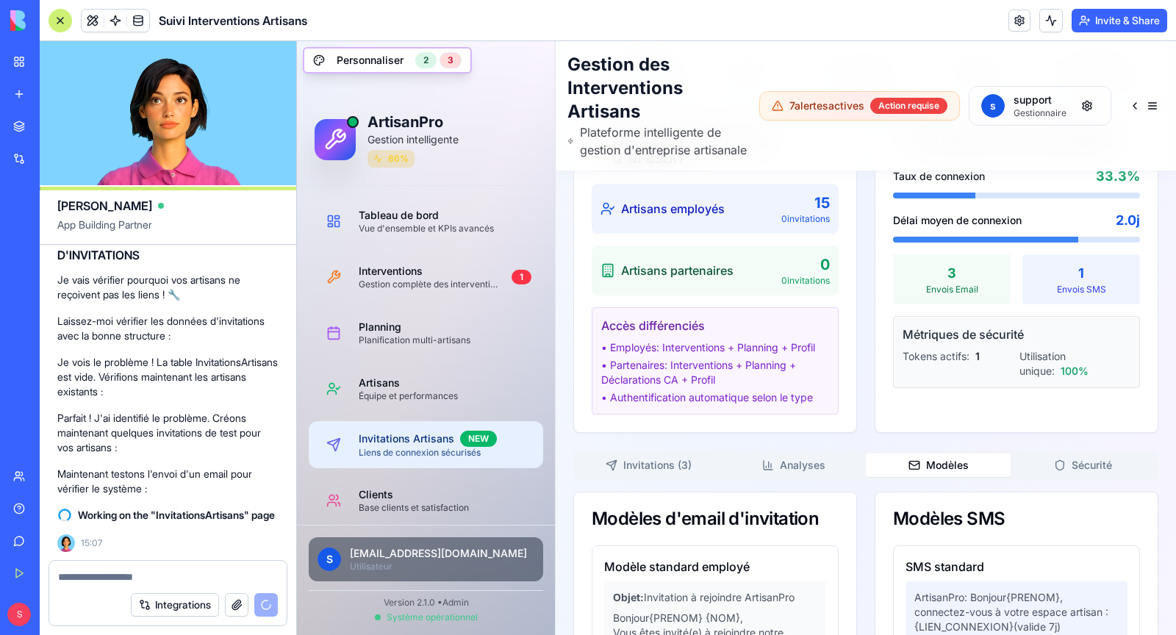
scroll to position [136870, 0]
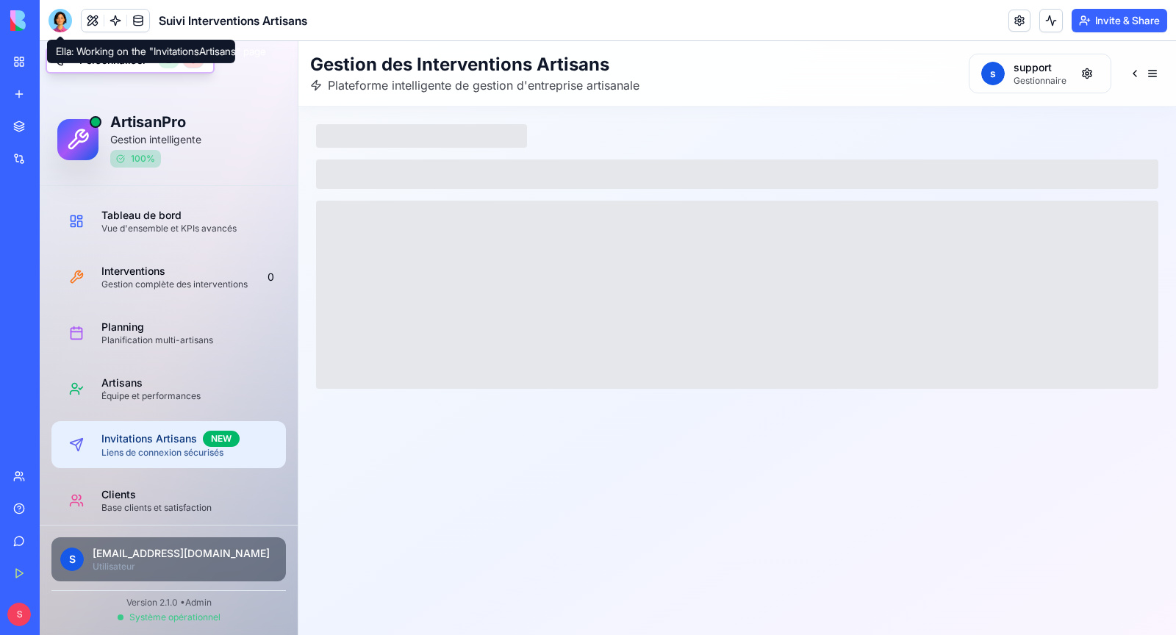
click at [65, 20] on div at bounding box center [61, 21] width 24 height 24
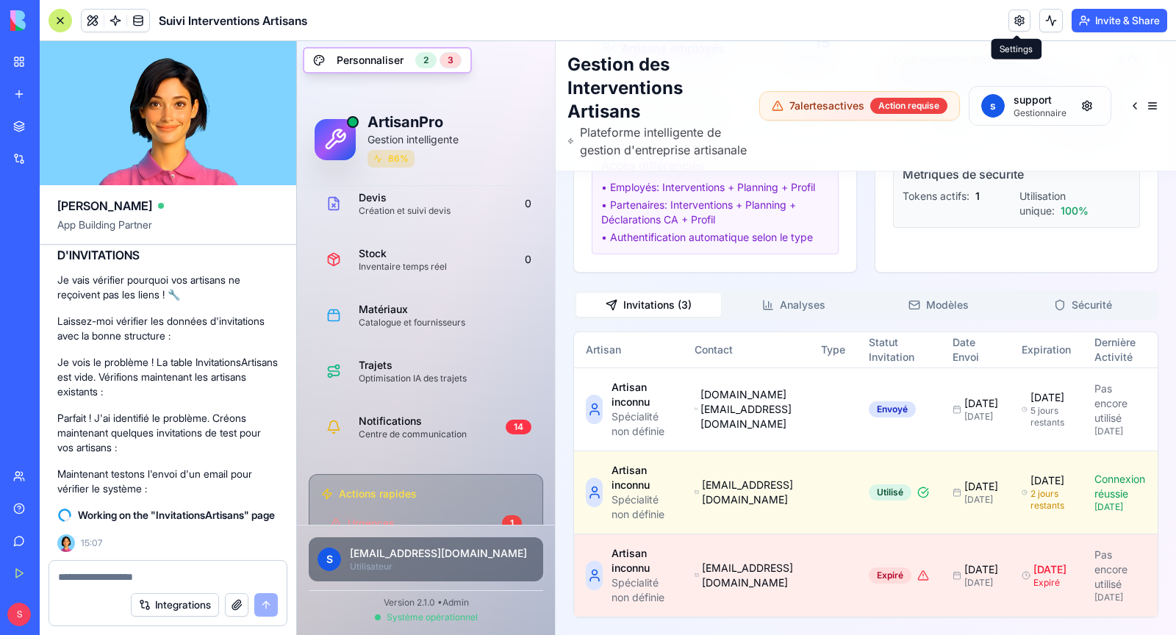
click at [1020, 20] on link at bounding box center [1020, 21] width 22 height 22
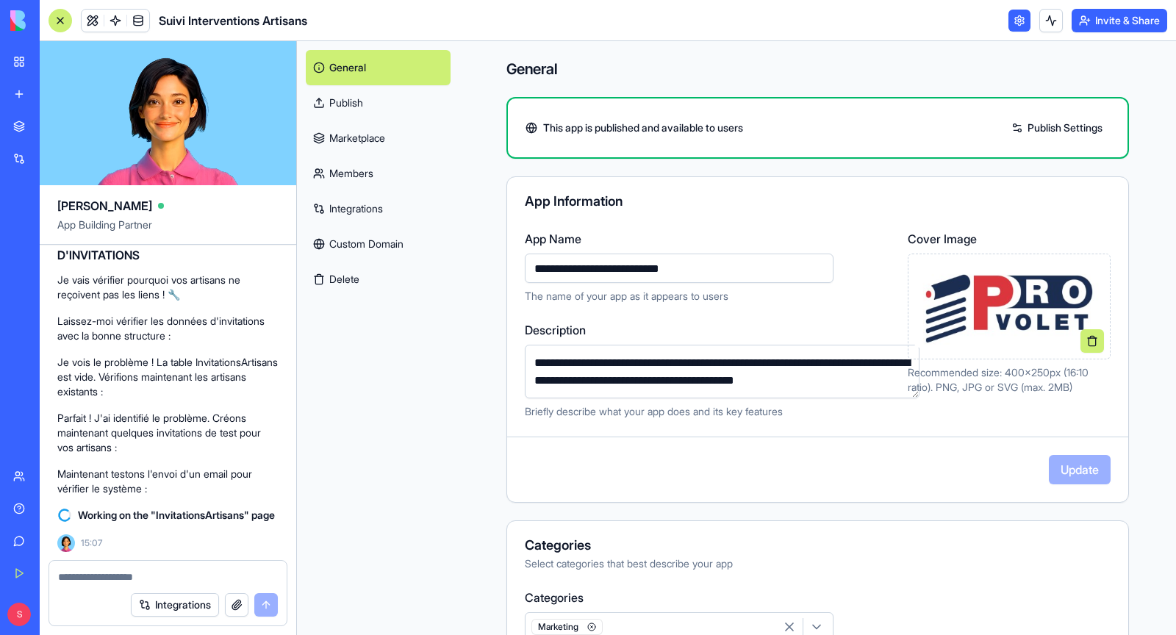
click at [384, 208] on link "Integrations" at bounding box center [378, 208] width 145 height 35
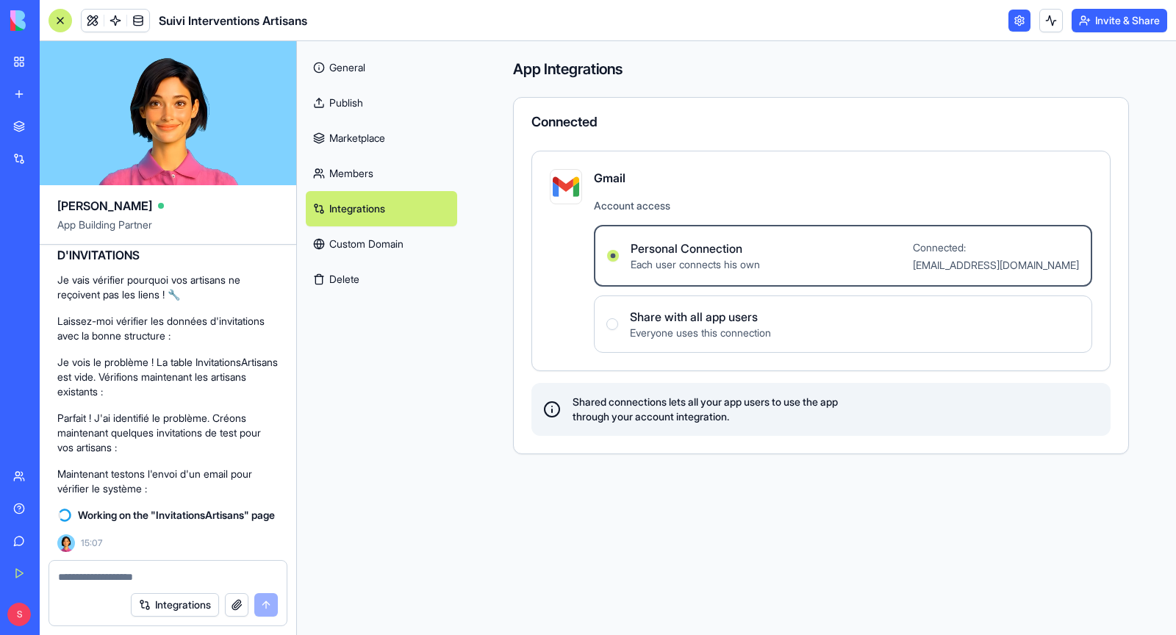
click at [387, 236] on link "Custom Domain" at bounding box center [381, 243] width 151 height 35
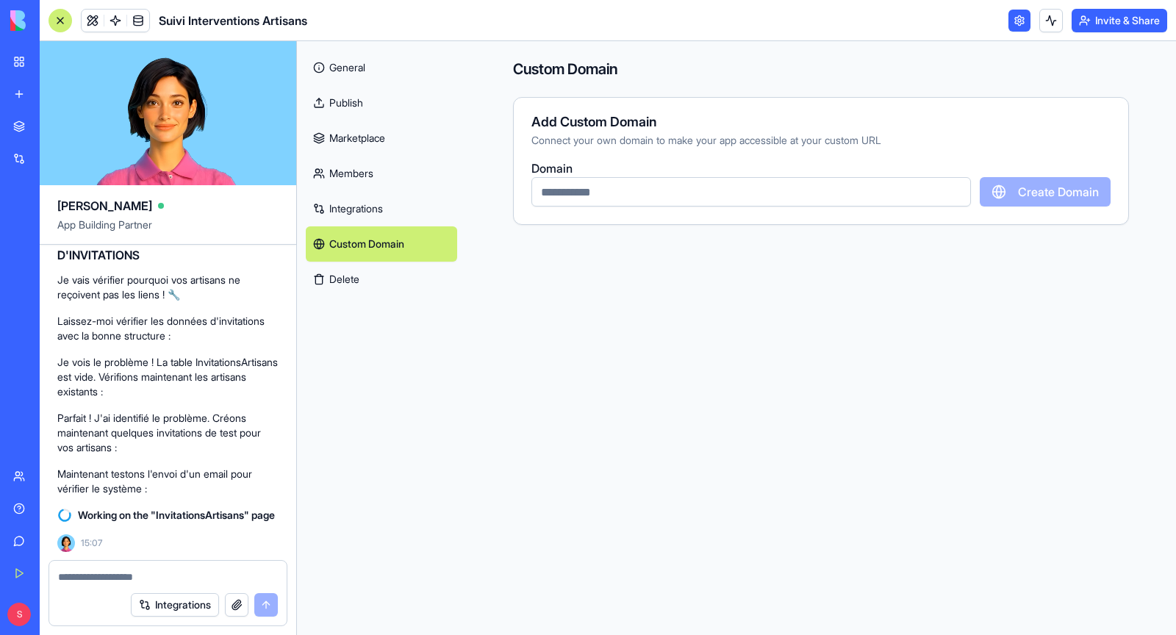
click at [609, 196] on input "text" at bounding box center [751, 191] width 440 height 29
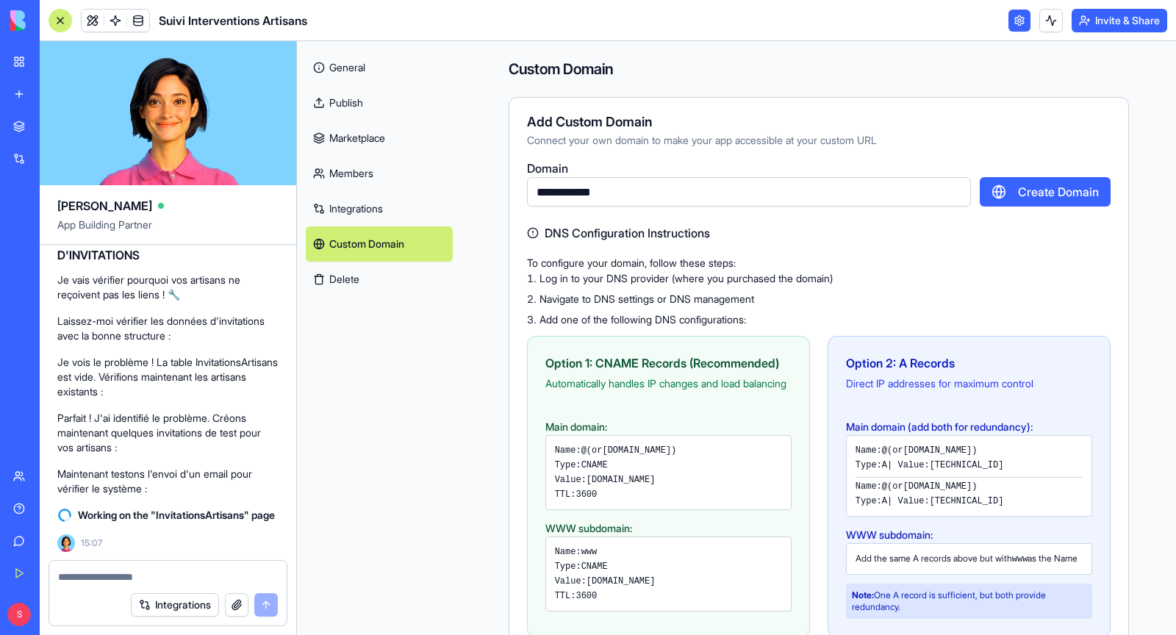
type input "**********"
click at [371, 76] on link "General" at bounding box center [379, 67] width 147 height 35
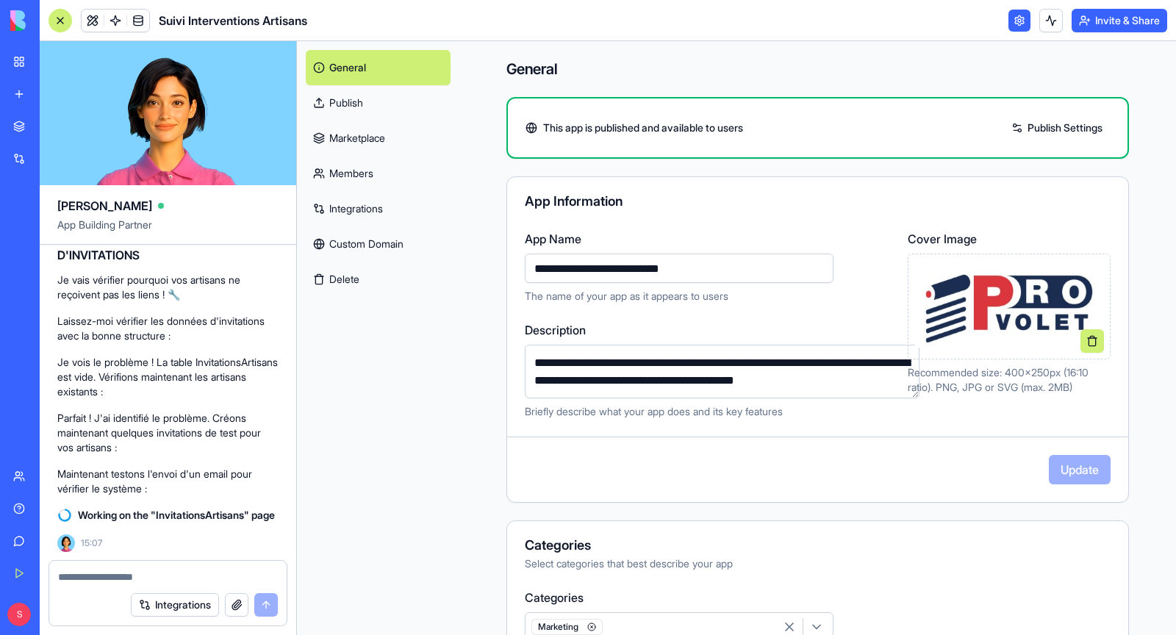
click at [594, 312] on div "**********" at bounding box center [707, 324] width 365 height 189
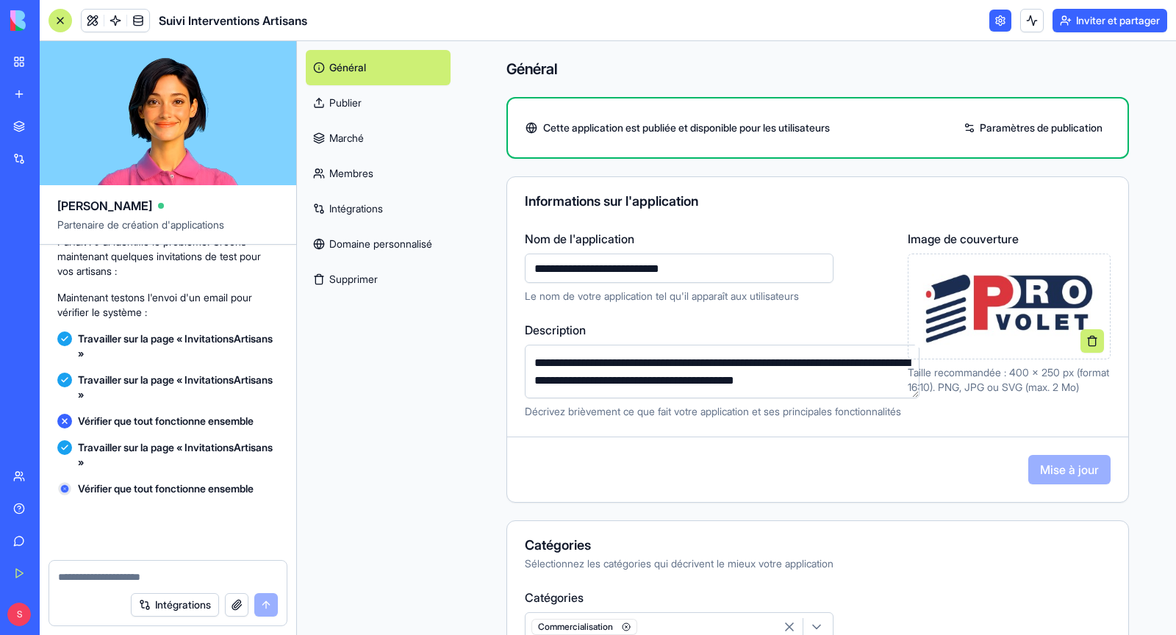
scroll to position [137223, 0]
